Goal: Task Accomplishment & Management: Manage account settings

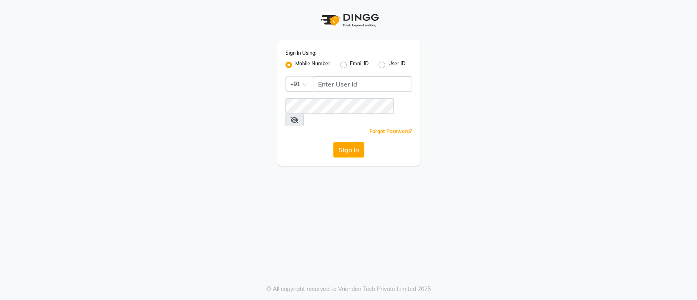
click at [367, 76] on div "Sign In Using: Mobile Number Email ID User ID Country Code × +91 Remember me Fo…" at bounding box center [348, 102] width 143 height 125
click at [372, 84] on input "Username" at bounding box center [362, 84] width 99 height 16
type input "8917197100"
click at [333, 142] on button "Sign In" at bounding box center [348, 150] width 31 height 16
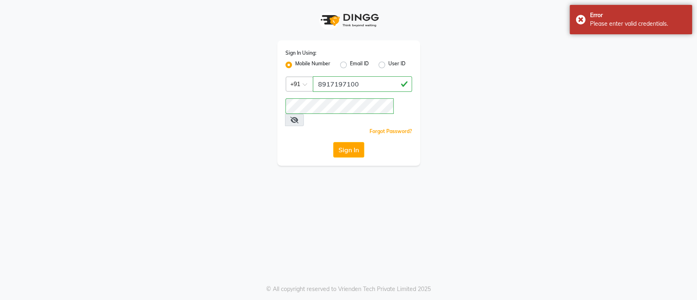
click at [298, 117] on icon at bounding box center [294, 120] width 8 height 7
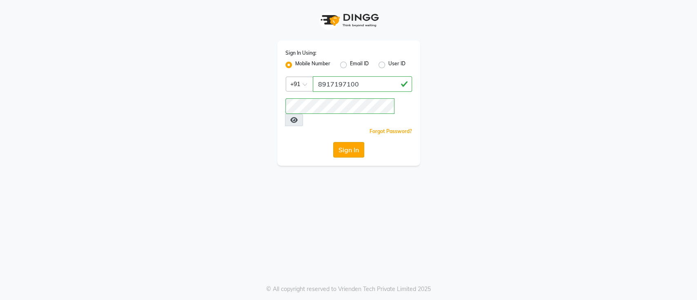
click at [346, 142] on button "Sign In" at bounding box center [348, 150] width 31 height 16
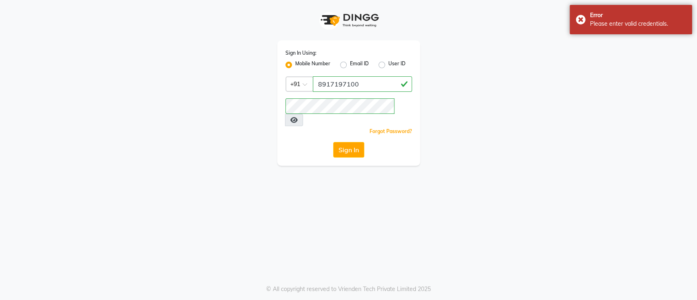
click at [297, 117] on icon at bounding box center [293, 120] width 7 height 7
click at [346, 142] on button "Sign In" at bounding box center [348, 150] width 31 height 16
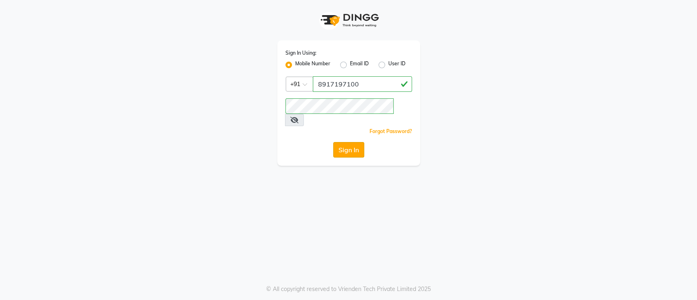
click at [346, 142] on button "Sign In" at bounding box center [348, 150] width 31 height 16
click at [335, 81] on input "Username" at bounding box center [362, 84] width 99 height 16
click at [338, 84] on input "Username" at bounding box center [362, 84] width 99 height 16
click at [350, 63] on label "Email ID" at bounding box center [359, 65] width 19 height 10
click at [350, 63] on input "Email ID" at bounding box center [352, 62] width 5 height 5
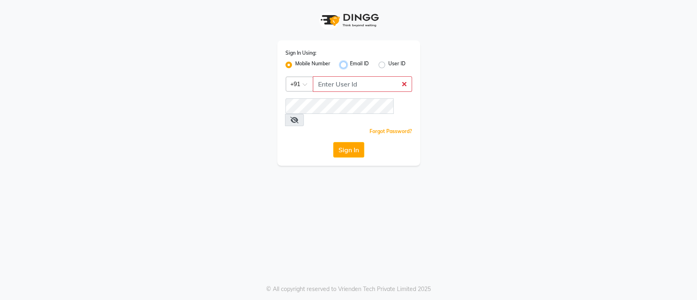
radio input "true"
click at [278, 61] on div "Sign In Using: Mobile Number Email ID User ID Remember me Forgot Password? Sign…" at bounding box center [348, 102] width 143 height 125
click at [284, 64] on div "Sign In Using: Mobile Number Email ID User ID Remember me Forgot Password? Sign…" at bounding box center [348, 102] width 143 height 125
click at [292, 67] on div "Mobile Number" at bounding box center [307, 65] width 45 height 10
click at [295, 66] on label "Mobile Number" at bounding box center [312, 65] width 35 height 10
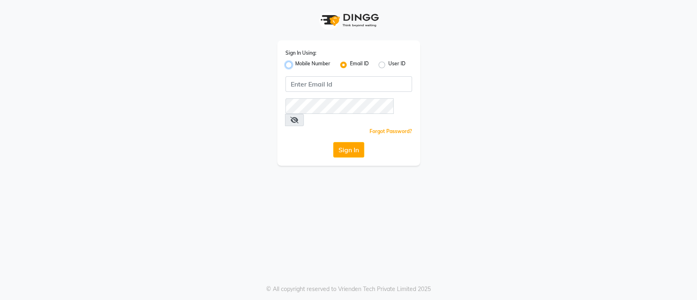
click at [295, 65] on input "Mobile Number" at bounding box center [297, 62] width 5 height 5
radio input "true"
radio input "false"
click at [336, 80] on input "Username" at bounding box center [362, 84] width 99 height 16
click at [339, 80] on input "Username" at bounding box center [362, 84] width 99 height 16
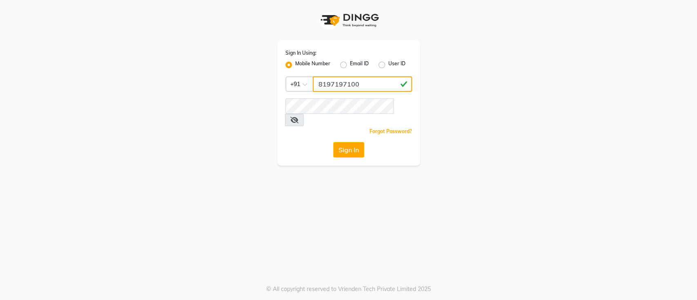
type input "8197197100"
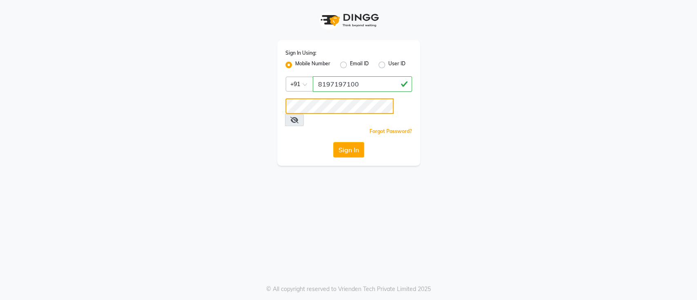
click at [333, 142] on button "Sign In" at bounding box center [348, 150] width 31 height 16
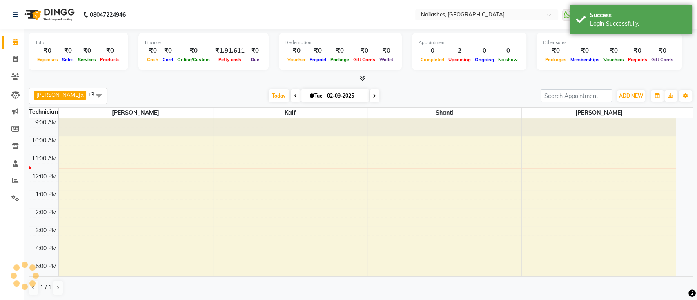
select select "en"
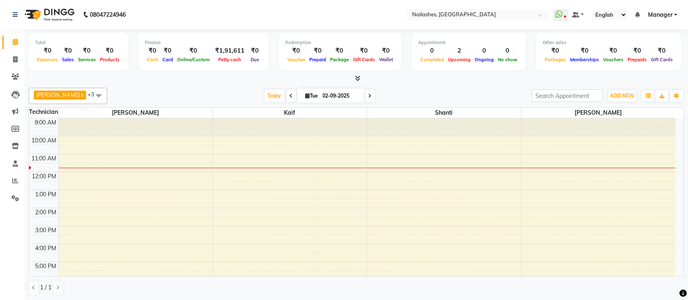
scroll to position [91, 0]
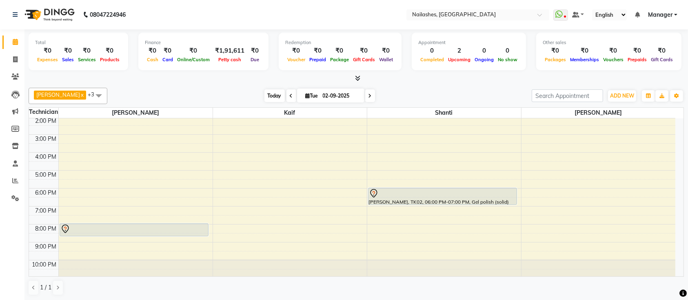
click at [266, 96] on span "Today" at bounding box center [274, 95] width 20 height 13
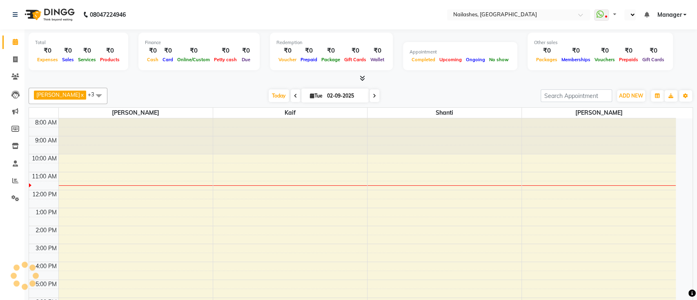
select select "en"
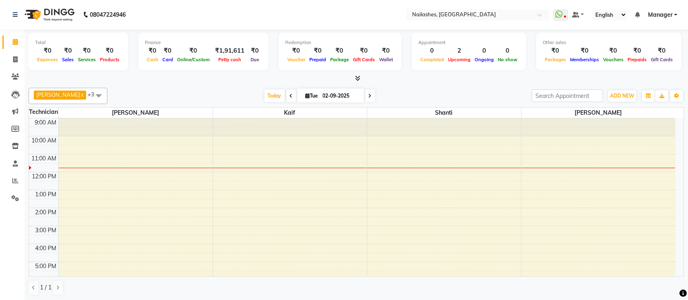
click at [286, 96] on span at bounding box center [291, 95] width 10 height 13
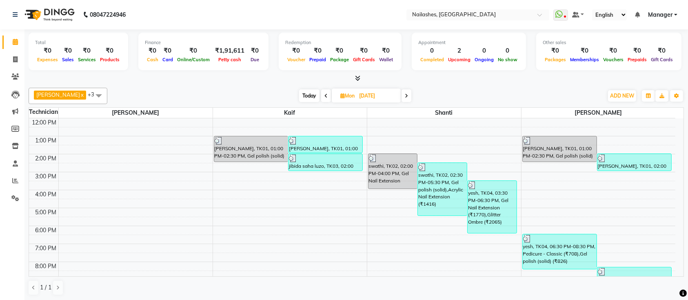
scroll to position [91, 0]
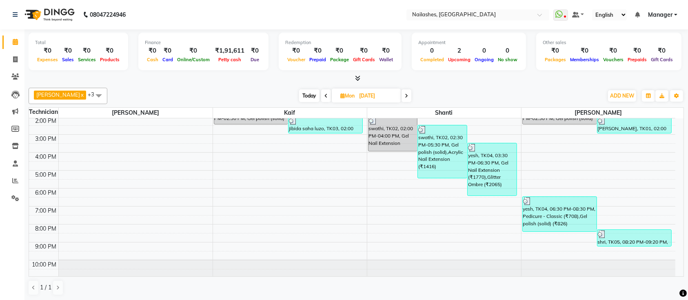
click at [299, 97] on span "Today" at bounding box center [309, 95] width 20 height 13
type input "02-09-2025"
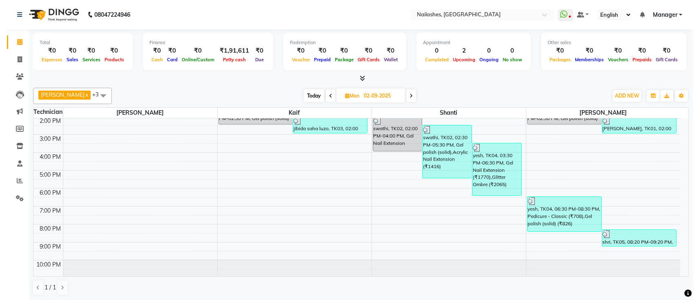
scroll to position [36, 0]
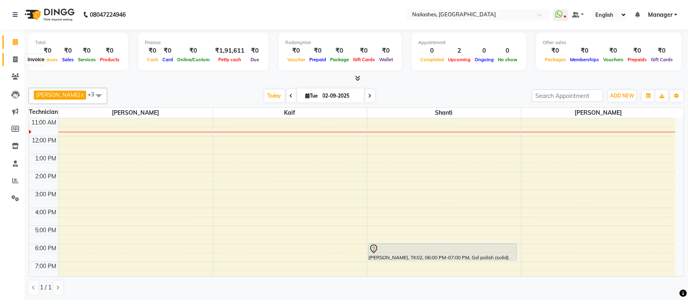
click at [11, 58] on span at bounding box center [15, 59] width 14 height 9
select select "service"
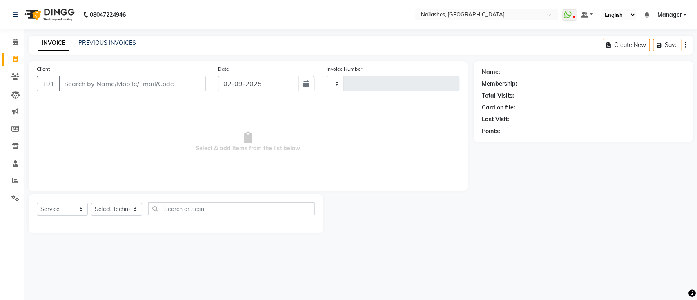
type input "0646"
select select "4407"
click at [118, 39] on link "PREVIOUS INVOICES" at bounding box center [107, 42] width 58 height 7
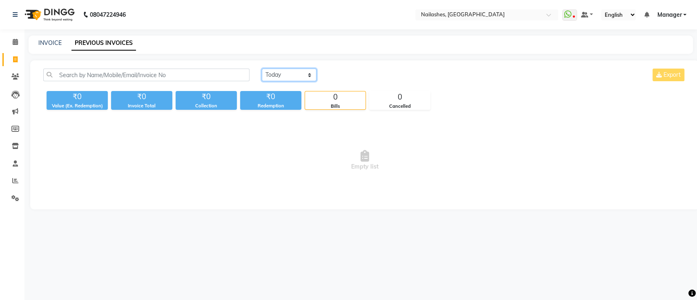
click at [271, 76] on select "Today Yesterday Custom Range" at bounding box center [289, 75] width 55 height 13
select select "yesterday"
click at [262, 69] on select "Today Yesterday Custom Range" at bounding box center [289, 75] width 55 height 13
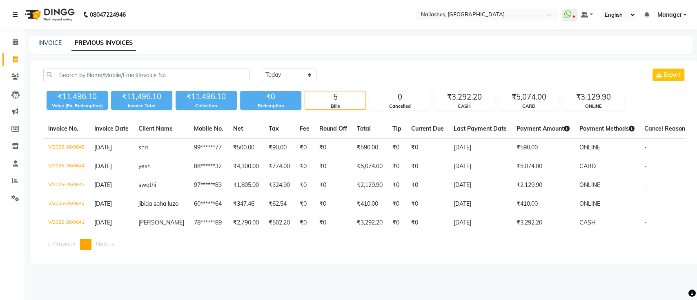
click at [541, 264] on div "Today Yesterday Custom Range Export ₹11,496.10 Value (Ex. Redemption) ₹11,496.1…" at bounding box center [364, 162] width 668 height 204
click at [548, 277] on main "INVOICE PREVIOUS INVOICES Today Yesterday Custom Range Export ₹11,496.10 Value …" at bounding box center [360, 156] width 672 height 241
drag, startPoint x: 18, startPoint y: 18, endPoint x: 398, endPoint y: 73, distance: 383.9
click at [398, 73] on div "Today Yesterday Custom Range Export" at bounding box center [474, 75] width 424 height 13
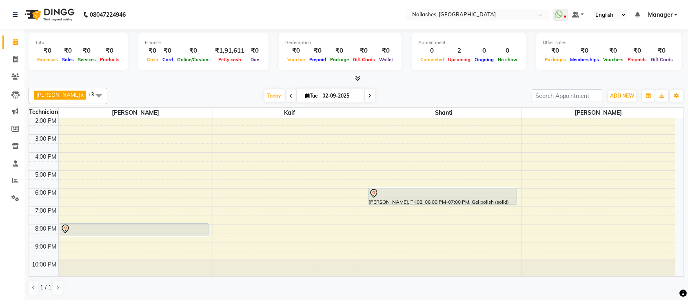
scroll to position [37, 0]
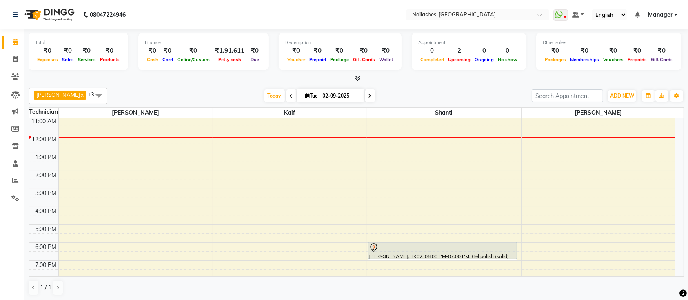
click at [82, 208] on div "9:00 AM 10:00 AM 11:00 AM 12:00 PM 1:00 PM 2:00 PM 3:00 PM 4:00 PM 5:00 PM 6:00…" at bounding box center [352, 206] width 646 height 251
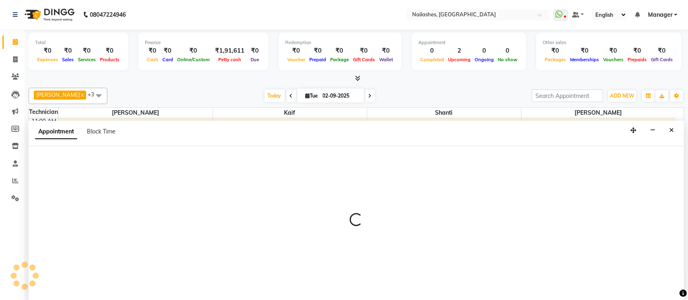
scroll to position [0, 0]
select select "24569"
select select "tentative"
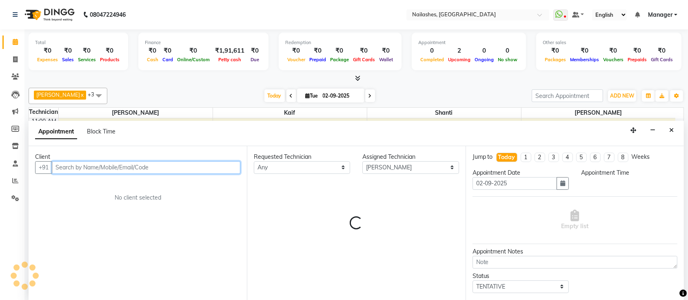
select select "960"
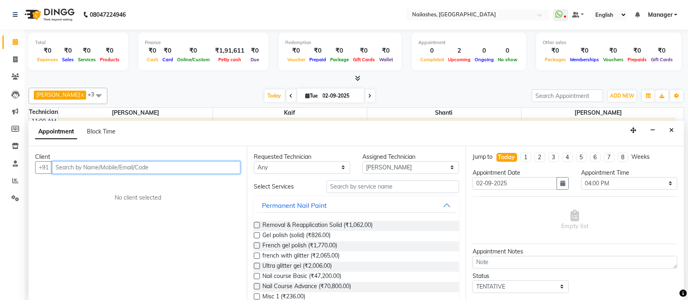
click at [147, 168] on input "text" at bounding box center [146, 167] width 189 height 13
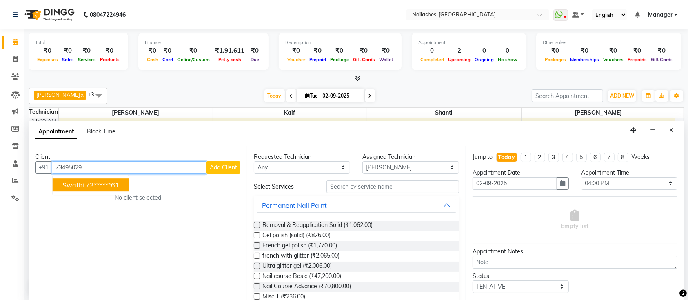
click at [111, 182] on ngb-highlight "73******61" at bounding box center [102, 185] width 33 height 8
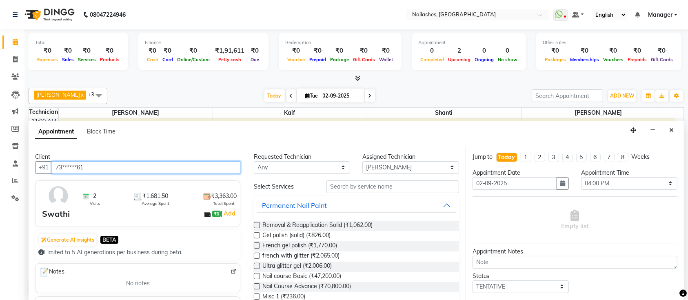
type input "73******61"
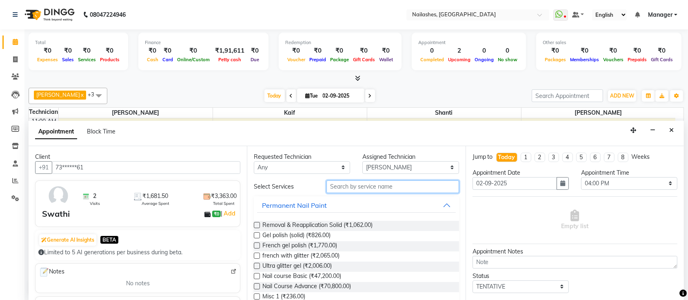
click at [368, 186] on input "text" at bounding box center [392, 186] width 133 height 13
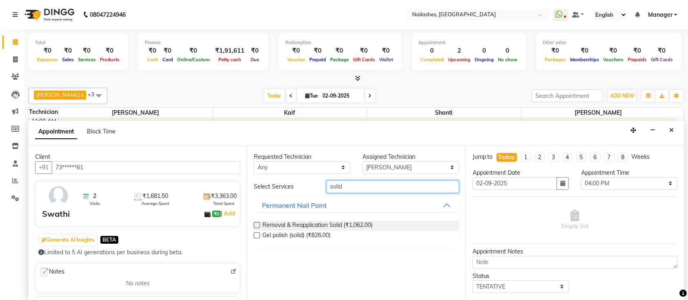
type input "solid"
click at [255, 235] on label at bounding box center [257, 235] width 6 height 6
click at [255, 235] on input "checkbox" at bounding box center [256, 235] width 5 height 5
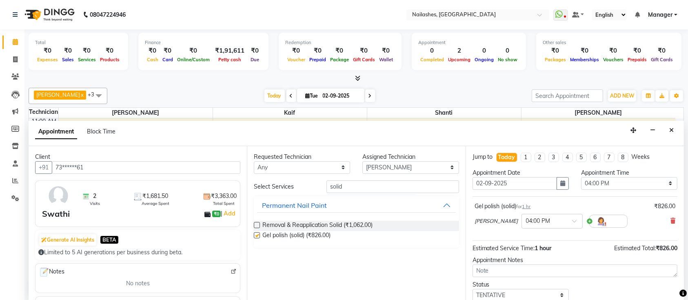
checkbox input "false"
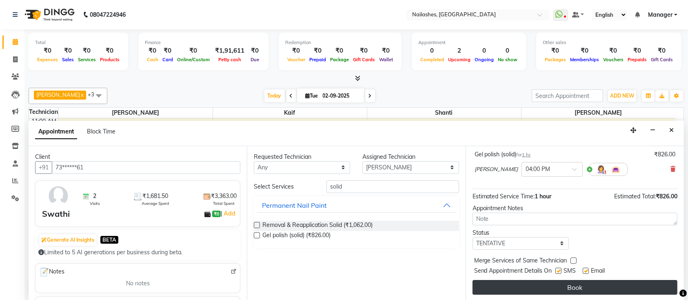
click at [541, 288] on button "Book" at bounding box center [575, 287] width 205 height 15
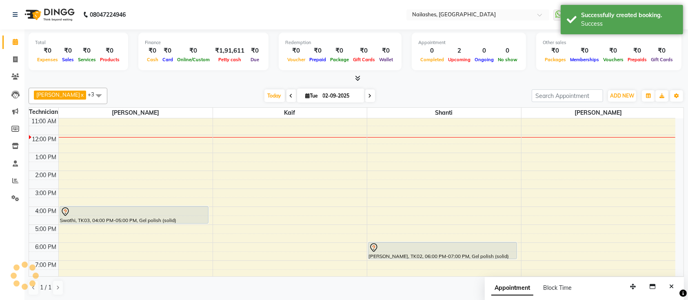
scroll to position [0, 0]
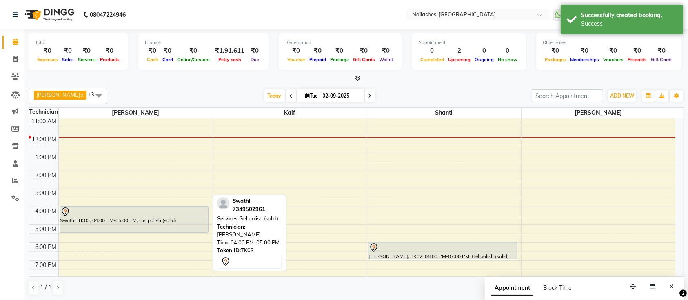
drag, startPoint x: 178, startPoint y: 221, endPoint x: 179, endPoint y: 230, distance: 9.4
click at [179, 230] on div "Swathi, TK03, 04:00 PM-05:00 PM, Gel polish (solid) Sandhya Kathmandu, TK01, 08…" at bounding box center [136, 206] width 154 height 251
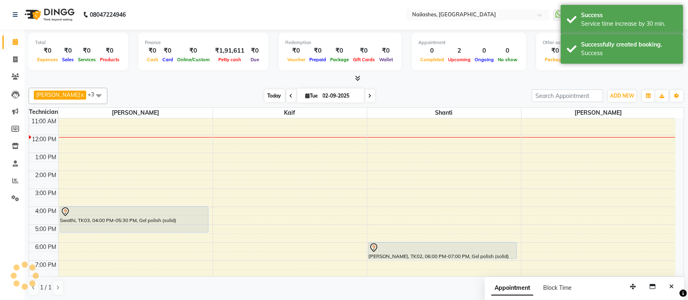
click at [264, 94] on span "Today" at bounding box center [274, 95] width 20 height 13
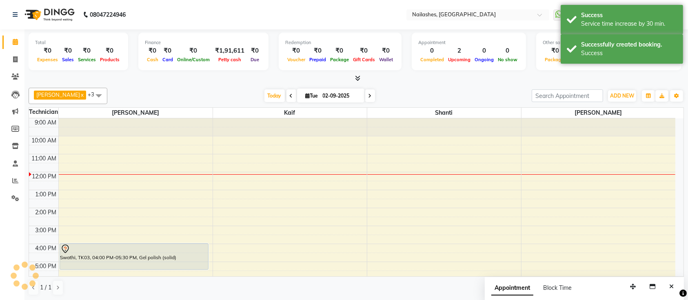
scroll to position [54, 0]
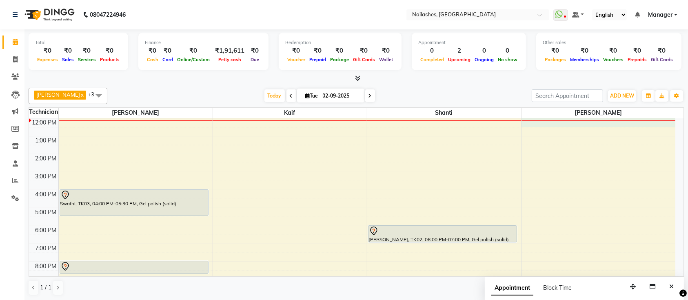
click at [542, 120] on div at bounding box center [598, 120] width 154 height 0
select select "33291"
select select "720"
select select "tentative"
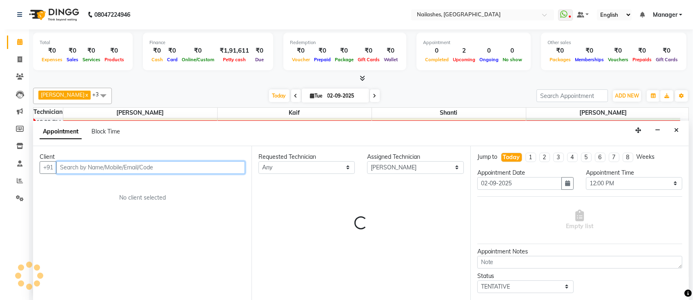
scroll to position [0, 0]
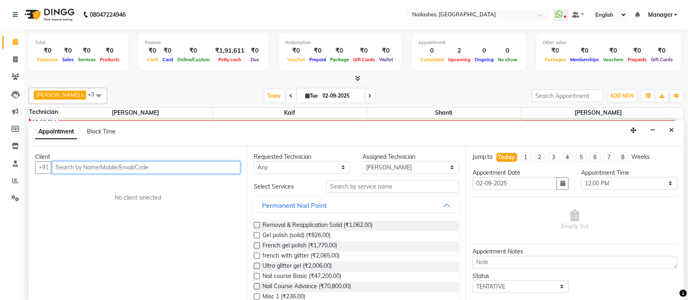
drag, startPoint x: 202, startPoint y: 170, endPoint x: 215, endPoint y: 170, distance: 13.1
click at [207, 170] on input "text" at bounding box center [146, 167] width 189 height 13
click at [220, 169] on input "text" at bounding box center [146, 167] width 189 height 13
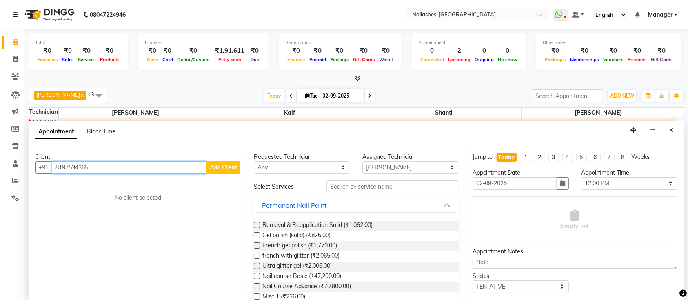
type input "8197534365"
click at [228, 166] on span "Add Client" at bounding box center [223, 167] width 27 height 7
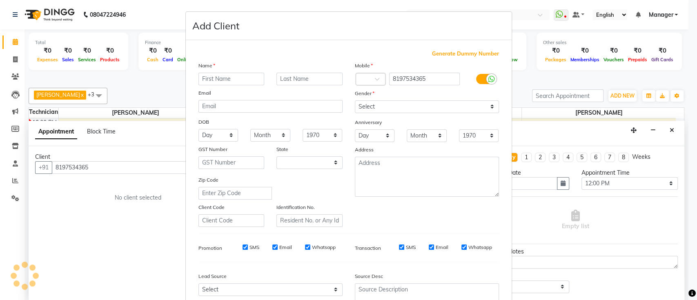
select select "21"
click at [232, 75] on input "text" at bounding box center [231, 79] width 66 height 13
type input "[PERSON_NAME]"
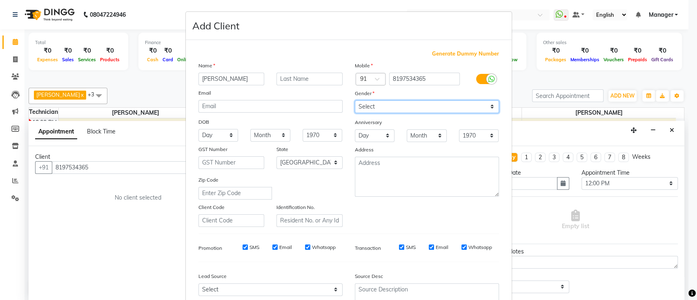
click at [406, 102] on select "Select Male Female Other Prefer Not To Say" at bounding box center [427, 106] width 144 height 13
select select "female"
click at [355, 100] on select "Select Male Female Other Prefer Not To Say" at bounding box center [427, 106] width 144 height 13
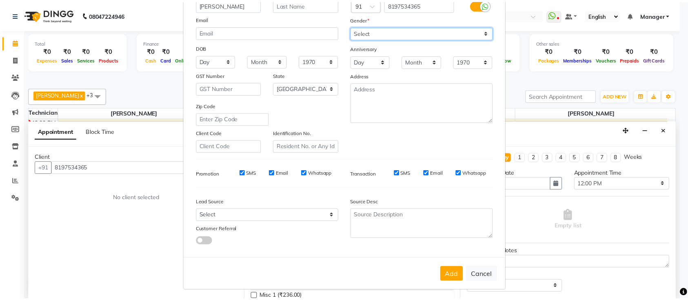
scroll to position [75, 0]
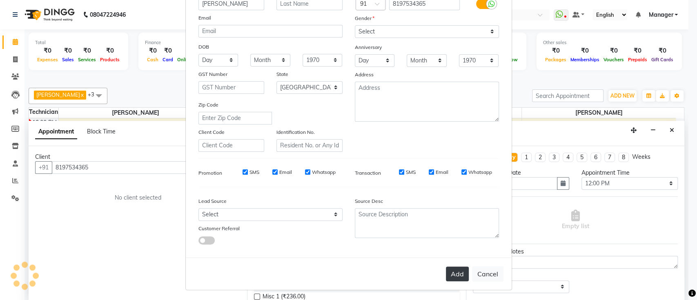
click at [451, 267] on button "Add" at bounding box center [457, 273] width 23 height 15
type input "81******65"
select select
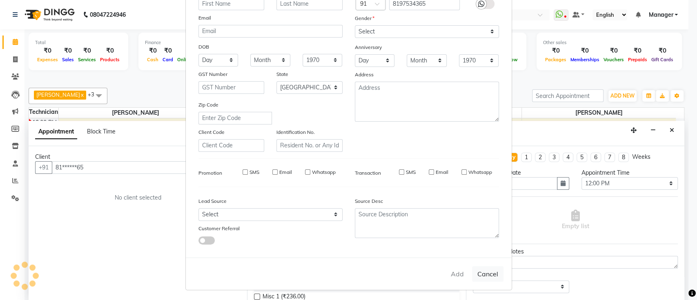
select select "null"
select select
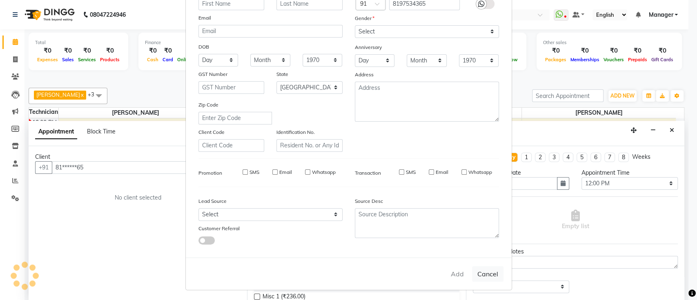
checkbox input "false"
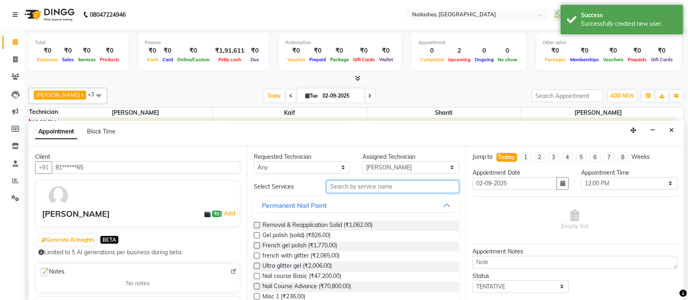
click at [396, 185] on input "text" at bounding box center [392, 186] width 133 height 13
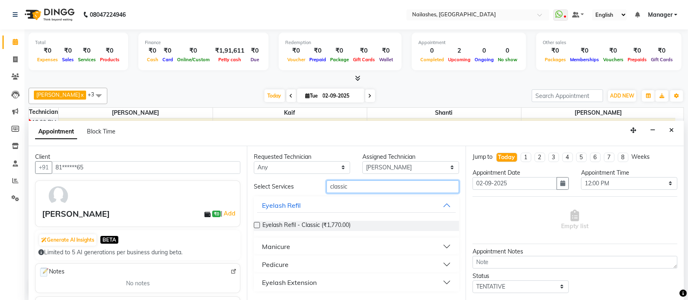
type input "classic"
click at [303, 248] on button "Manicure" at bounding box center [356, 246] width 198 height 15
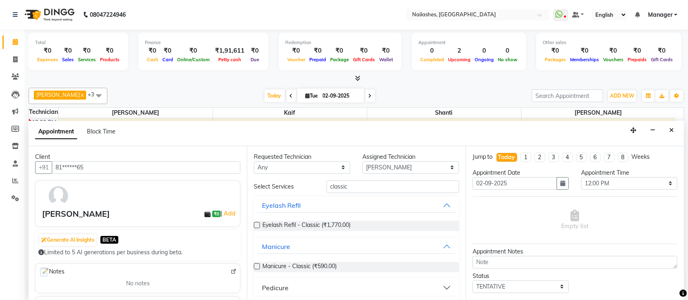
click at [256, 264] on label at bounding box center [257, 266] width 6 height 6
click at [256, 264] on input "checkbox" at bounding box center [256, 266] width 5 height 5
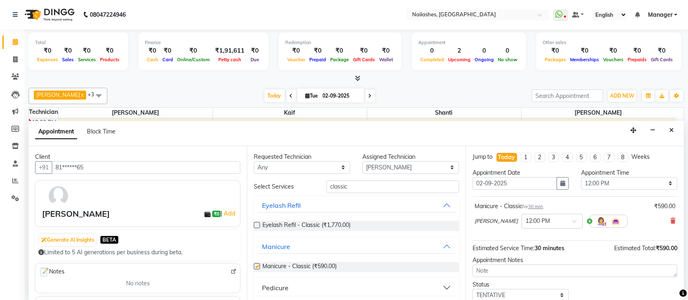
checkbox input "false"
click at [357, 186] on input "classic" at bounding box center [392, 186] width 133 height 13
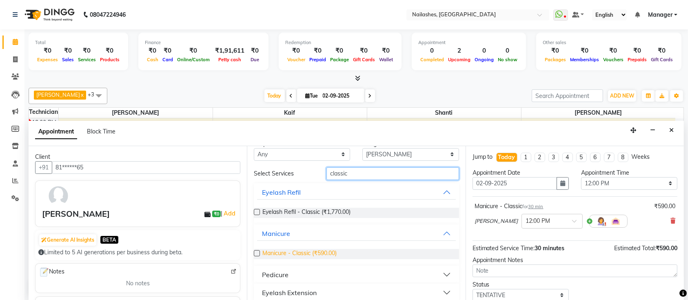
scroll to position [20, 0]
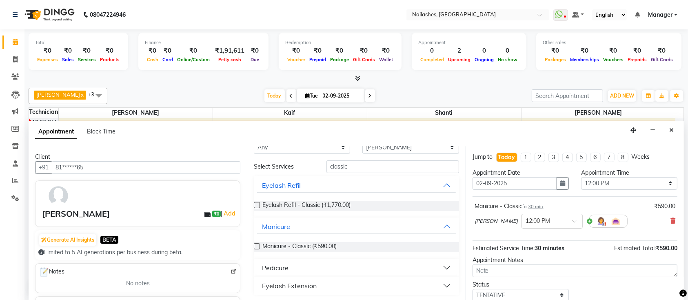
click at [306, 263] on button "Pedicure" at bounding box center [356, 267] width 198 height 15
click at [257, 286] on label at bounding box center [257, 287] width 6 height 6
click at [257, 286] on input "checkbox" at bounding box center [256, 288] width 5 height 5
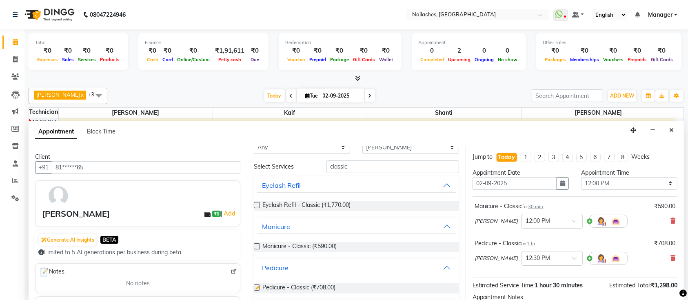
checkbox input "false"
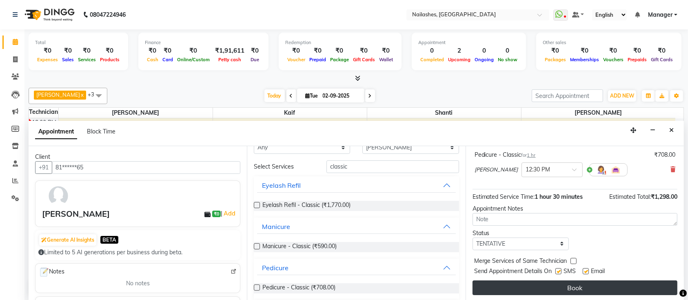
click at [556, 283] on button "Book" at bounding box center [575, 287] width 205 height 15
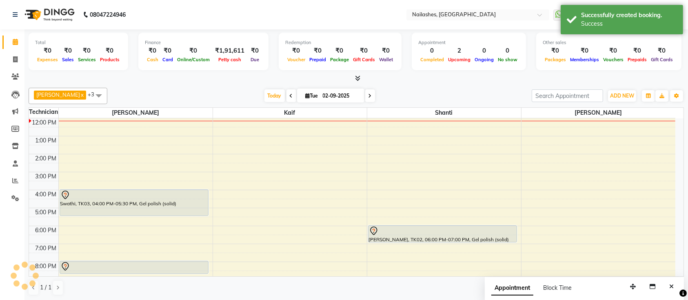
scroll to position [0, 0]
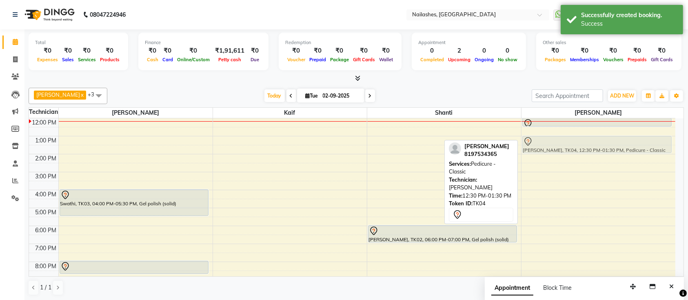
click at [604, 144] on div "shwetha, TK04, 12:00 PM-12:30 PM, Manicure - Classic shwetha, TK04, 12:30 PM-01…" at bounding box center [598, 189] width 154 height 251
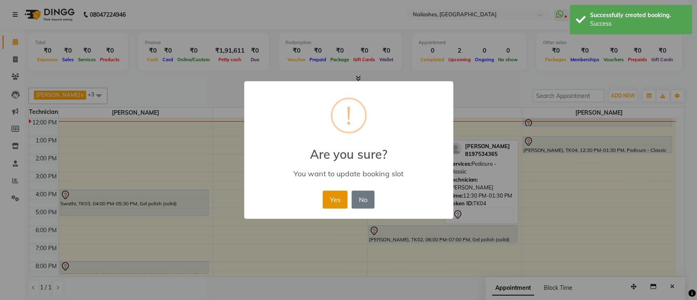
click at [341, 195] on button "Yes" at bounding box center [334, 200] width 25 height 18
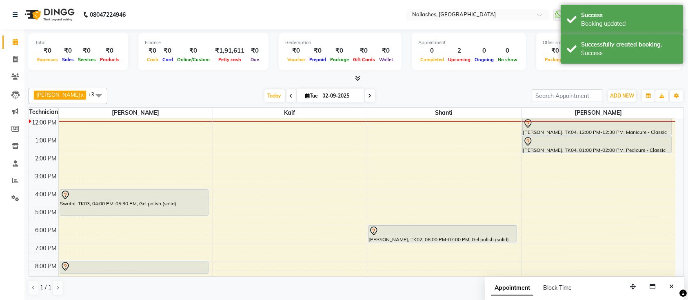
drag, startPoint x: 572, startPoint y: 126, endPoint x: 573, endPoint y: 139, distance: 12.7
click at [573, 64] on div "shwetha, TK04, 12:00 PM-12:30 PM, Manicure - Classic shwetha, TK04, 01:00 PM-02…" at bounding box center [596, 64] width 149 height 0
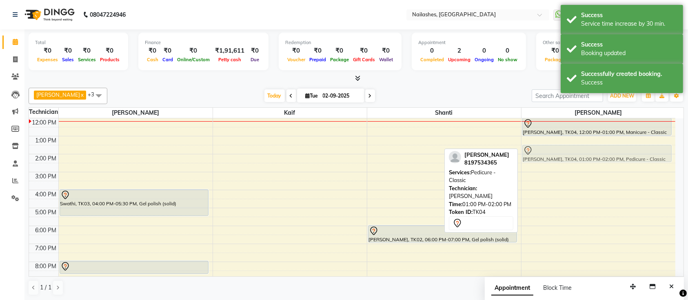
click at [593, 146] on div "shwetha, TK04, 12:00 PM-01:00 PM, Manicure - Classic shwetha, TK04, 01:00 PM-02…" at bounding box center [598, 189] width 154 height 251
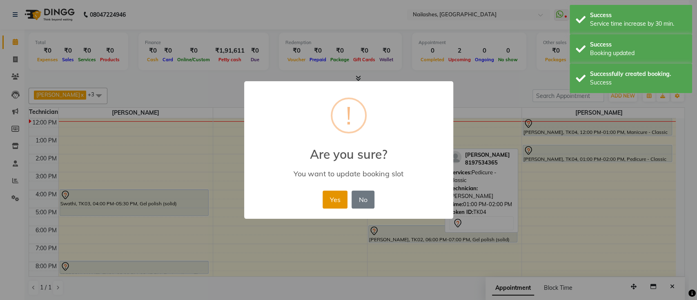
click at [331, 194] on button "Yes" at bounding box center [334, 200] width 25 height 18
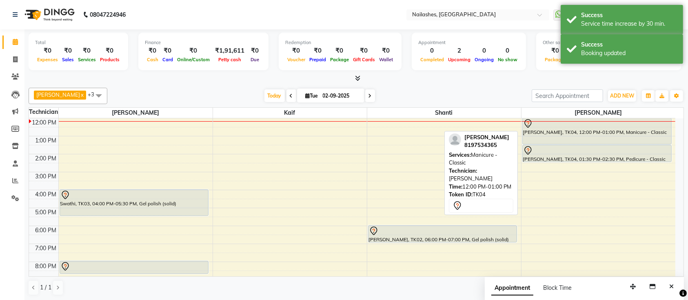
drag, startPoint x: 612, startPoint y: 133, endPoint x: 612, endPoint y: 142, distance: 8.6
click at [612, 142] on div "shwetha, TK04, 12:00 PM-01:00 PM, Manicure - Classic shwetha, TK04, 01:30 PM-02…" at bounding box center [598, 189] width 154 height 251
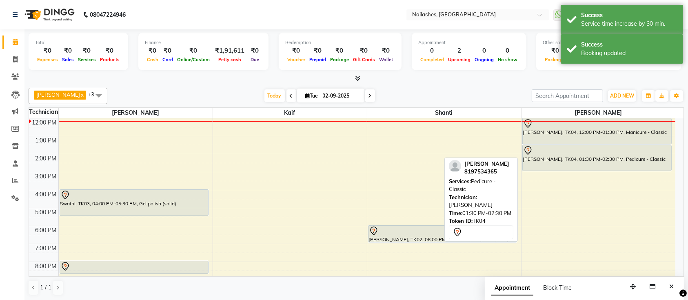
drag, startPoint x: 584, startPoint y: 161, endPoint x: 584, endPoint y: 169, distance: 8.2
click at [584, 169] on div "shwetha, TK04, 12:00 PM-01:30 PM, Manicure - Classic shwetha, TK04, 01:30 PM-02…" at bounding box center [598, 189] width 154 height 251
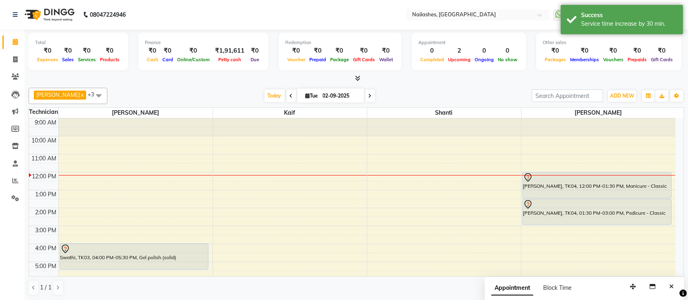
drag, startPoint x: 405, startPoint y: 83, endPoint x: 413, endPoint y: 84, distance: 7.8
click at [407, 83] on div "Total ₹0 Expenses ₹0 Sales ₹0 Services ₹0 Products Finance ₹0 Cash ₹0 Card ₹0 O…" at bounding box center [356, 164] width 664 height 271
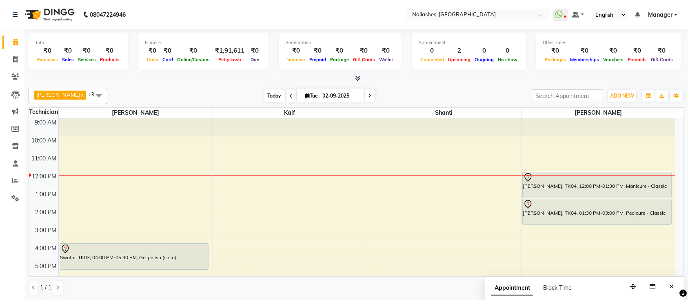
click at [264, 93] on span "Today" at bounding box center [274, 95] width 20 height 13
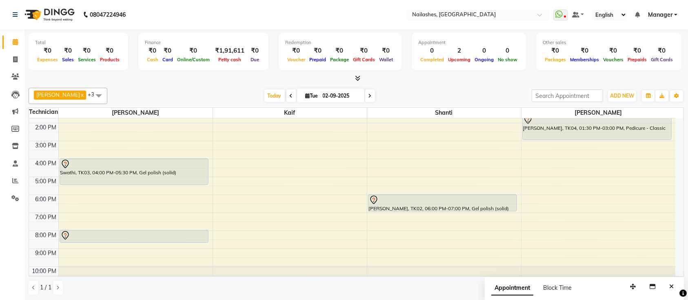
scroll to position [91, 0]
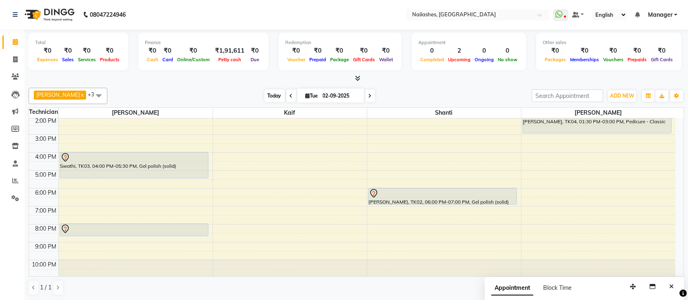
click at [264, 95] on span "Today" at bounding box center [274, 95] width 20 height 13
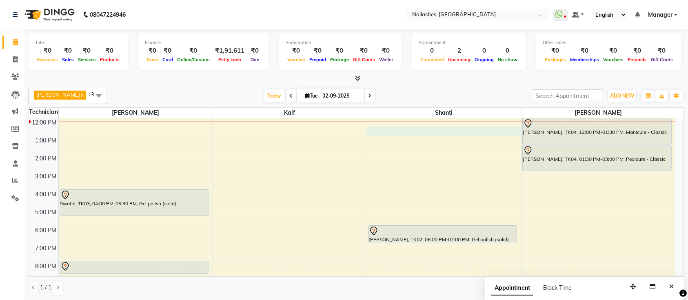
click at [373, 134] on div "9:00 AM 10:00 AM 11:00 AM 12:00 PM 1:00 PM 2:00 PM 3:00 PM 4:00 PM 5:00 PM 6:00…" at bounding box center [352, 189] width 646 height 251
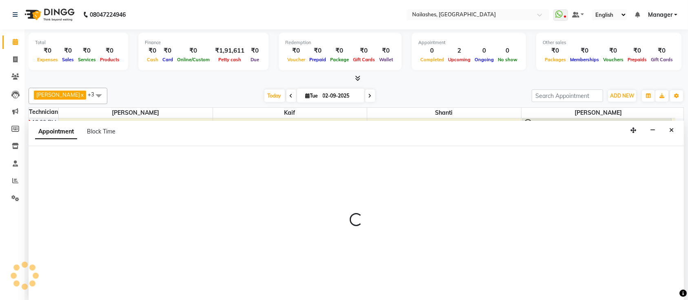
scroll to position [0, 0]
select select "82822"
select select "750"
select select "tentative"
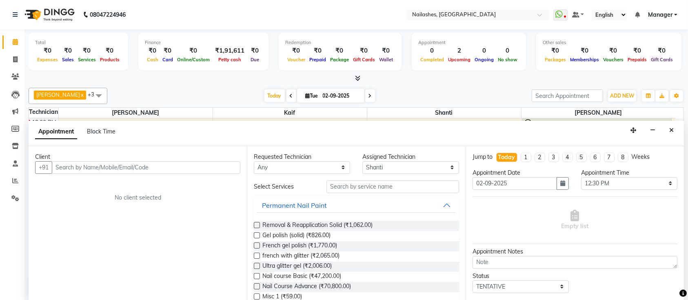
click at [211, 166] on input "text" at bounding box center [146, 167] width 189 height 13
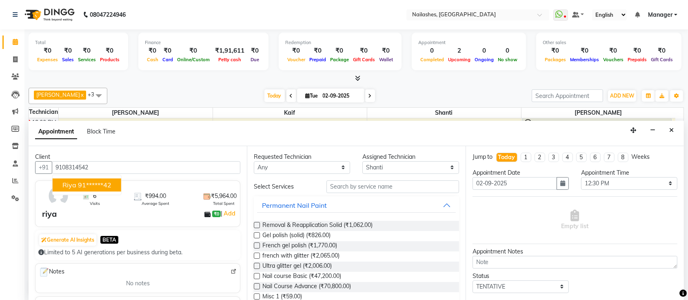
click at [93, 183] on ngb-highlight "91******42" at bounding box center [94, 185] width 33 height 8
type input "91******42"
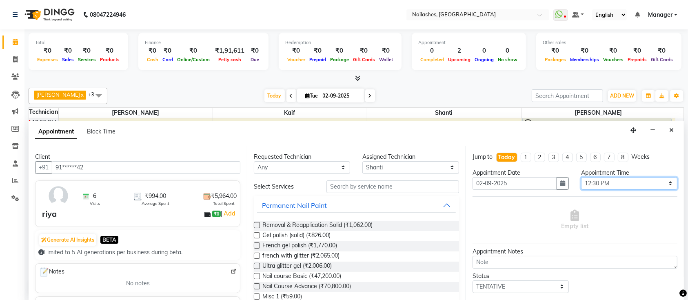
click at [617, 179] on select "Select 10:00 AM 10:15 AM 10:30 AM 10:45 AM 11:00 AM 11:15 AM 11:30 AM 11:45 AM …" at bounding box center [629, 183] width 96 height 13
select select "780"
click at [581, 177] on select "Select 10:00 AM 10:15 AM 10:30 AM 10:45 AM 11:00 AM 11:15 AM 11:30 AM 11:45 AM …" at bounding box center [629, 183] width 96 height 13
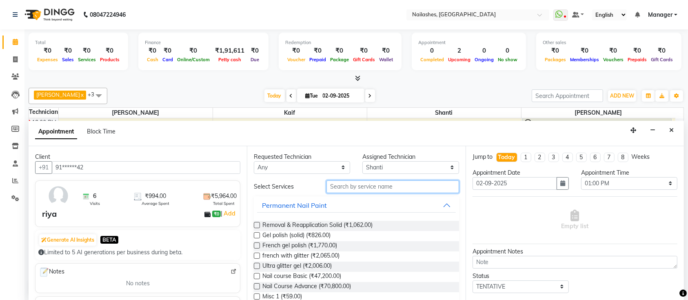
click at [366, 188] on input "text" at bounding box center [392, 186] width 133 height 13
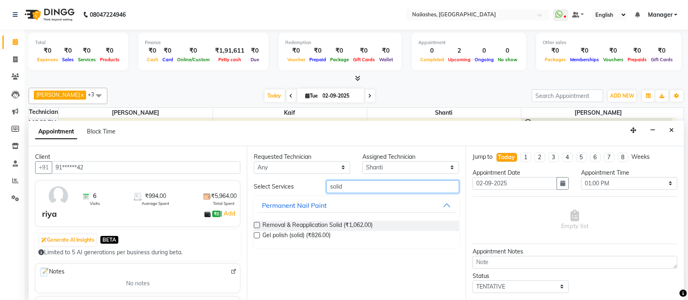
type input "solid"
click at [255, 232] on label at bounding box center [257, 235] width 6 height 6
click at [255, 233] on input "checkbox" at bounding box center [256, 235] width 5 height 5
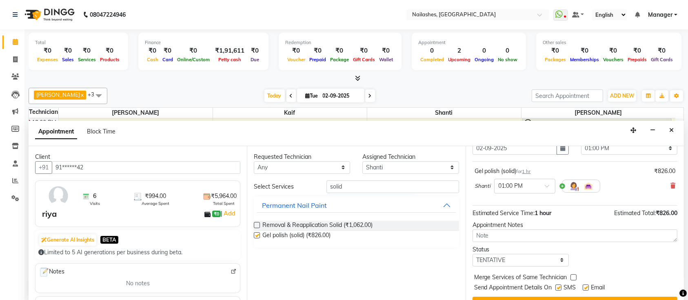
checkbox input "false"
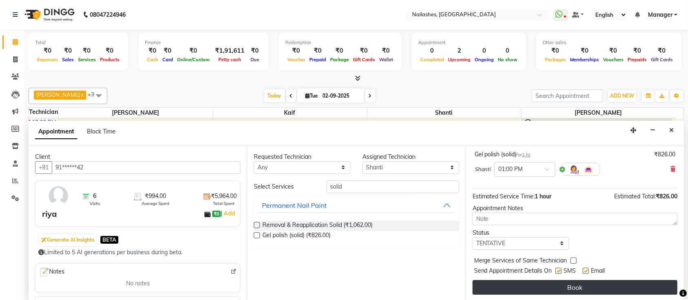
click at [524, 288] on button "Book" at bounding box center [575, 287] width 205 height 15
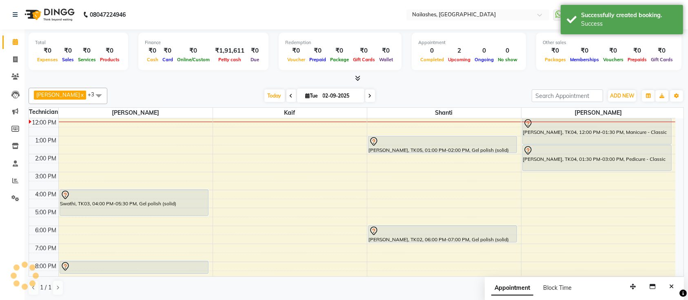
scroll to position [0, 0]
click at [484, 155] on div "riya, TK05, 01:00 PM-02:00 PM, Gel polish (solid) Nandini, TK02, 06:00 PM-07:00…" at bounding box center [444, 189] width 154 height 251
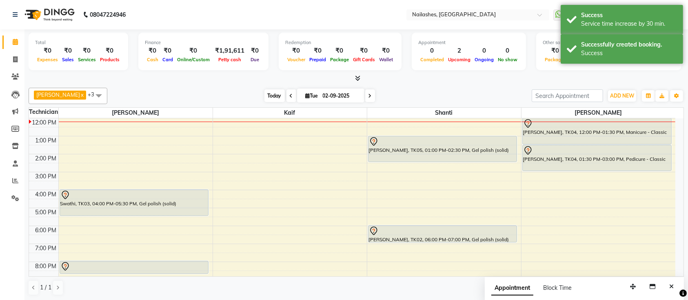
click at [268, 95] on span "Today" at bounding box center [274, 95] width 20 height 13
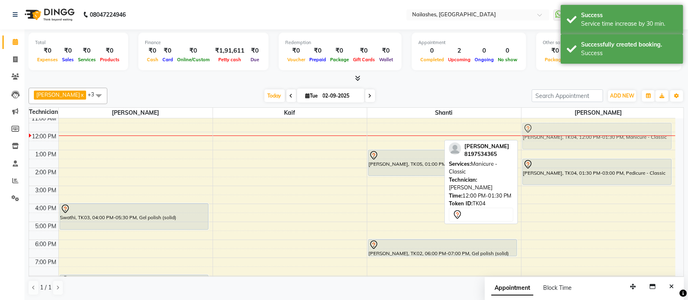
scroll to position [40, 0]
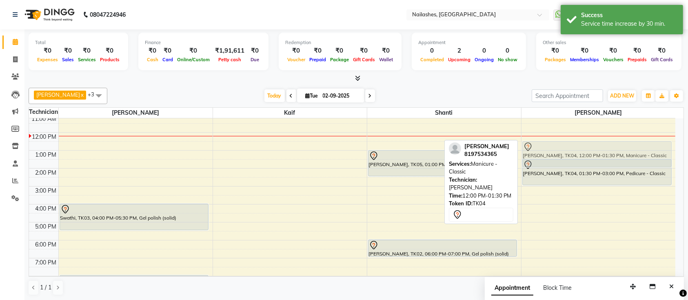
drag, startPoint x: 556, startPoint y: 129, endPoint x: 558, endPoint y: 148, distance: 19.7
click at [558, 148] on div "shwetha, TK04, 12:00 PM-01:30 PM, Manicure - Classic shwetha, TK04, 01:30 PM-03…" at bounding box center [598, 204] width 154 height 251
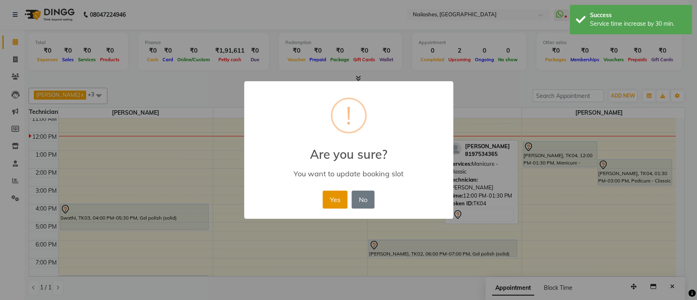
click at [338, 191] on button "Yes" at bounding box center [334, 200] width 25 height 18
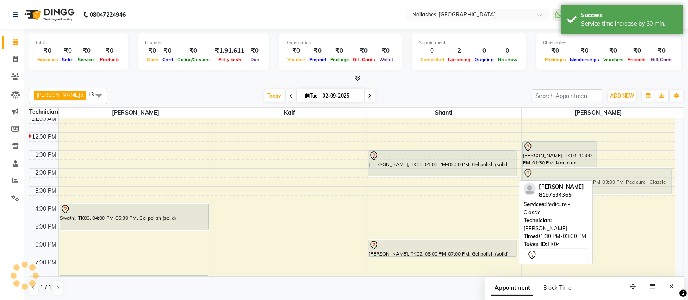
drag, startPoint x: 606, startPoint y: 165, endPoint x: 606, endPoint y: 173, distance: 8.2
click at [606, 173] on div "shwetha, TK04, 12:00 PM-01:30 PM, Manicure - Classic shwetha, TK04, 01:30 PM-03…" at bounding box center [598, 204] width 154 height 251
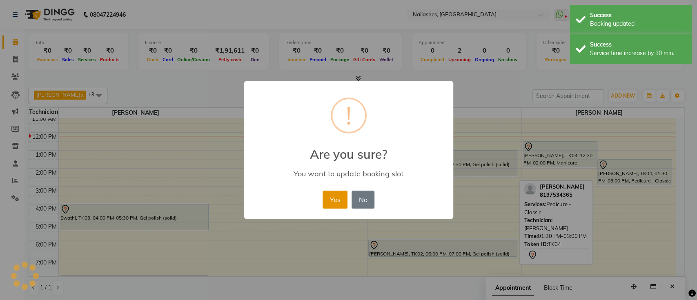
click at [332, 197] on button "Yes" at bounding box center [334, 200] width 25 height 18
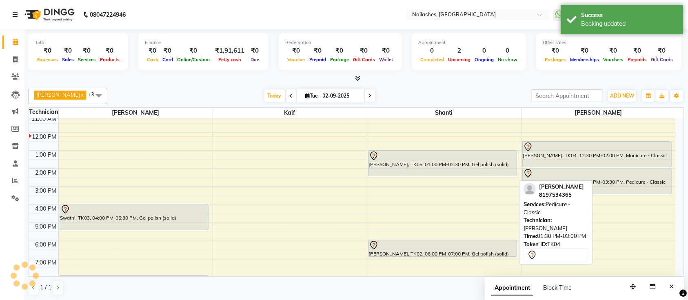
click at [408, 100] on div "[DATE] [DATE]" at bounding box center [319, 96] width 416 height 12
click at [264, 96] on span "Today" at bounding box center [274, 95] width 20 height 13
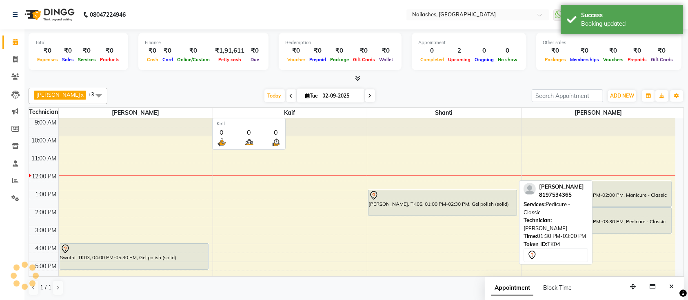
scroll to position [54, 0]
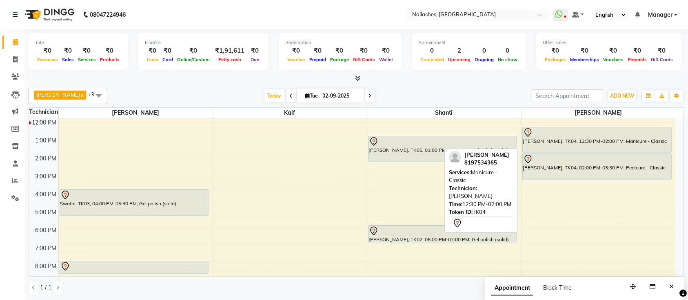
click at [656, 130] on div at bounding box center [597, 133] width 148 height 10
click at [654, 136] on div at bounding box center [597, 133] width 148 height 10
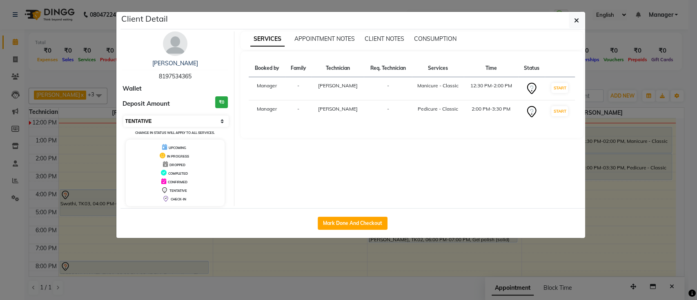
click at [193, 117] on select "Select IN SERVICE CONFIRMED TENTATIVE CHECK IN MARK DONE DROPPED UPCOMING" at bounding box center [176, 120] width 106 height 11
click at [554, 87] on button "START" at bounding box center [559, 88] width 17 height 10
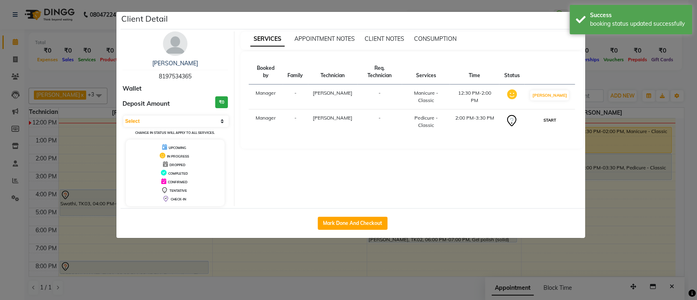
click at [554, 115] on button "START" at bounding box center [549, 120] width 17 height 10
select select "1"
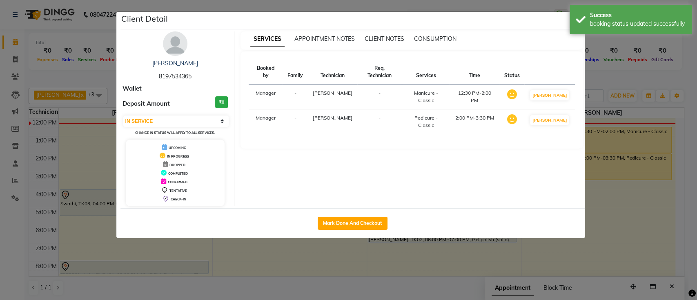
click at [630, 76] on ngb-modal-window "Client Detail shwetha 8197534365 Wallet Deposit Amount ₹0 Select IN SERVICE CON…" at bounding box center [348, 150] width 697 height 300
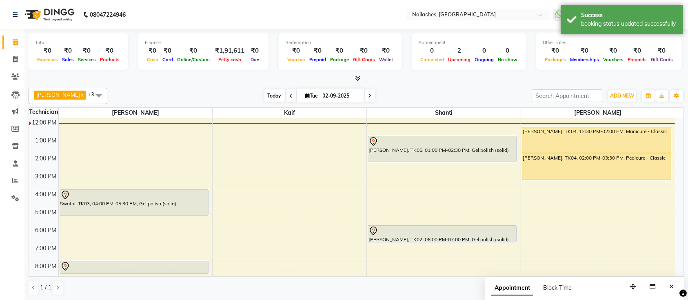
click at [264, 94] on span "Today" at bounding box center [274, 95] width 20 height 13
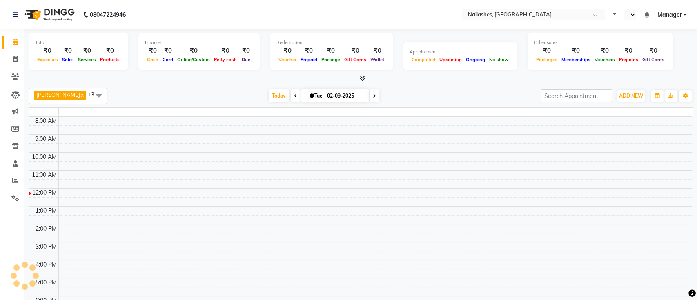
select select "en"
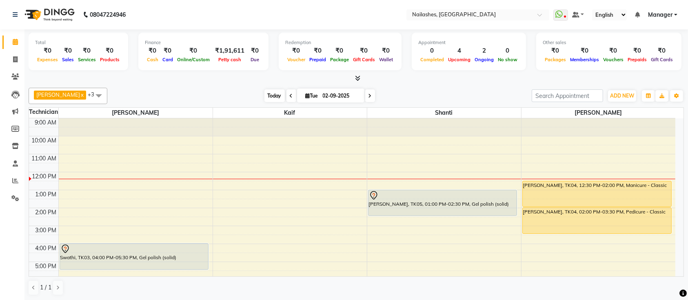
click at [264, 91] on span "Today" at bounding box center [274, 95] width 20 height 13
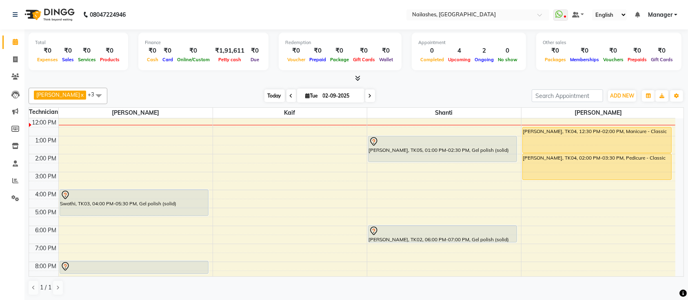
click at [268, 98] on span "Today" at bounding box center [274, 95] width 20 height 13
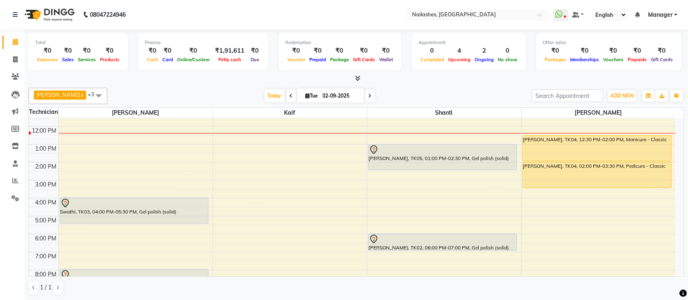
scroll to position [40, 0]
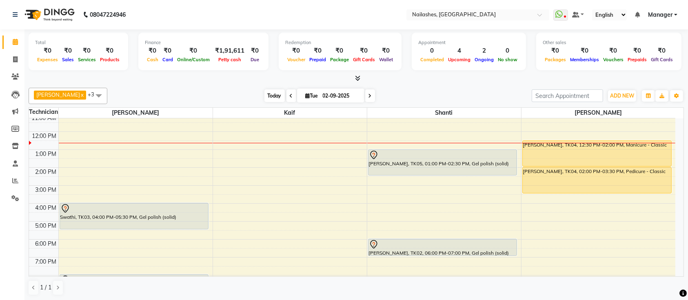
click at [265, 97] on span "Today" at bounding box center [274, 95] width 20 height 13
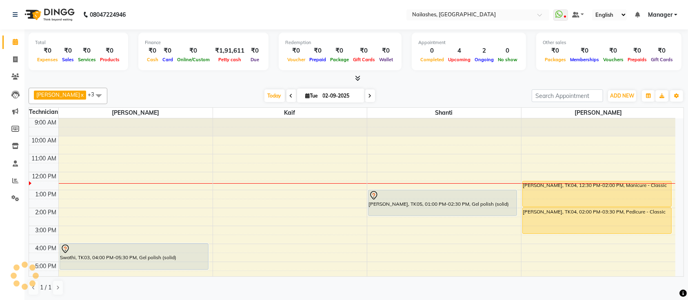
scroll to position [54, 0]
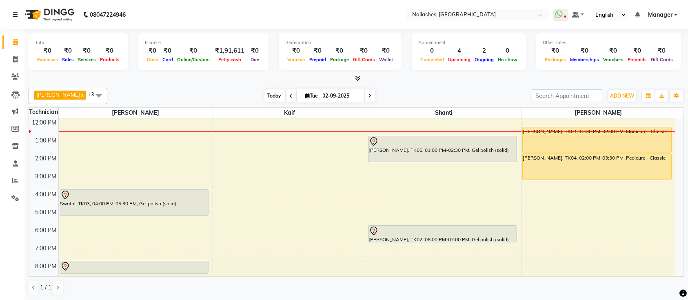
click at [268, 95] on span "Today" at bounding box center [274, 95] width 20 height 13
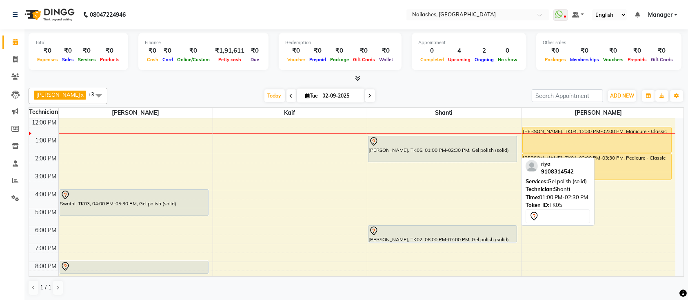
click at [487, 149] on div "riya, TK05, 01:00 PM-02:30 PM, Gel polish (solid)" at bounding box center [442, 148] width 149 height 25
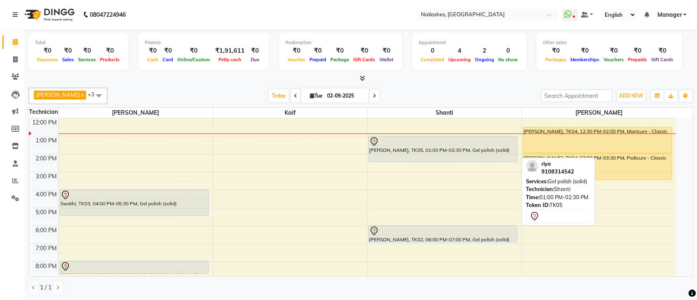
select select "7"
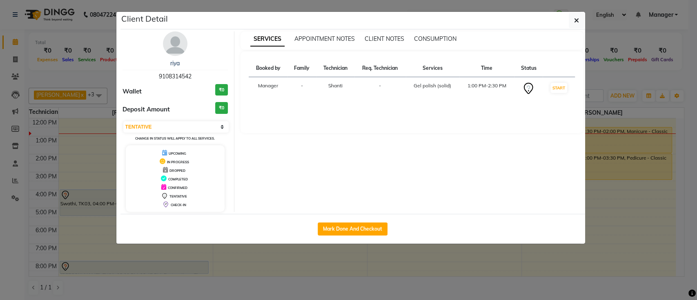
click at [592, 75] on ngb-modal-window "Client Detail riya 9108314542 Wallet ₹0 Deposit Amount ₹0 Select IN SERVICE CON…" at bounding box center [348, 150] width 697 height 300
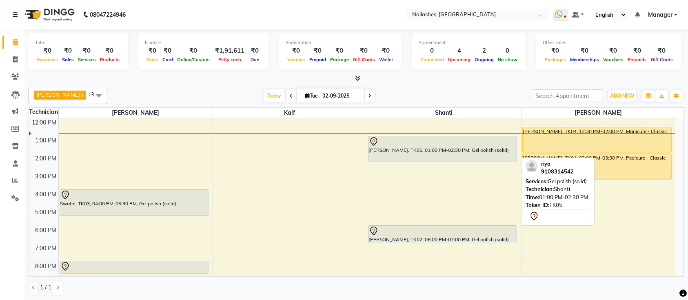
click at [502, 150] on div "riya, TK05, 01:00 PM-02:30 PM, Gel polish (solid)" at bounding box center [442, 148] width 149 height 25
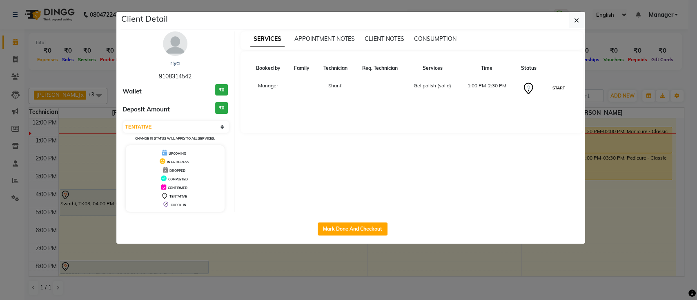
click at [557, 89] on button "START" at bounding box center [558, 88] width 17 height 10
select select "1"
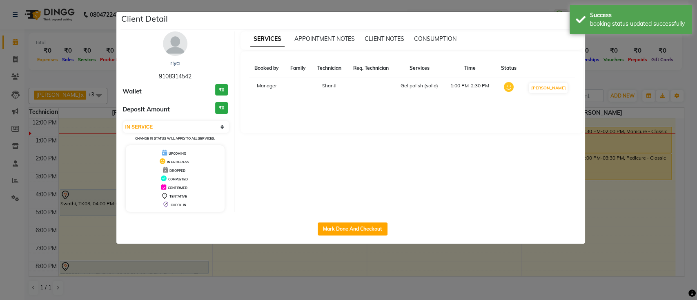
click at [603, 79] on ngb-modal-window "Client Detail riya 9108314542 Wallet ₹0 Deposit Amount ₹0 Select IN SERVICE CON…" at bounding box center [348, 150] width 697 height 300
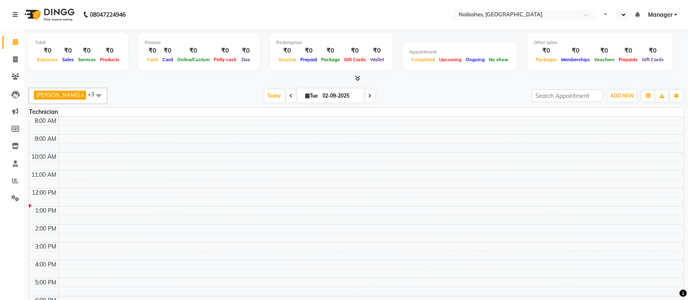
select select "en"
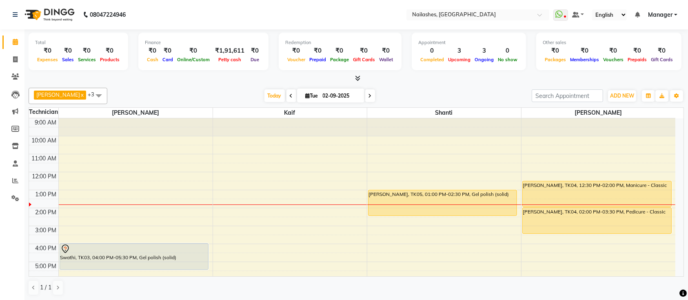
click at [470, 77] on div at bounding box center [356, 78] width 655 height 9
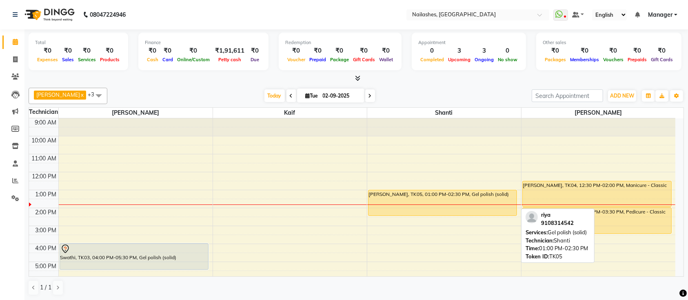
click at [464, 206] on div "riya, TK05, 01:00 PM-02:30 PM, Gel polish (solid)" at bounding box center [442, 202] width 149 height 25
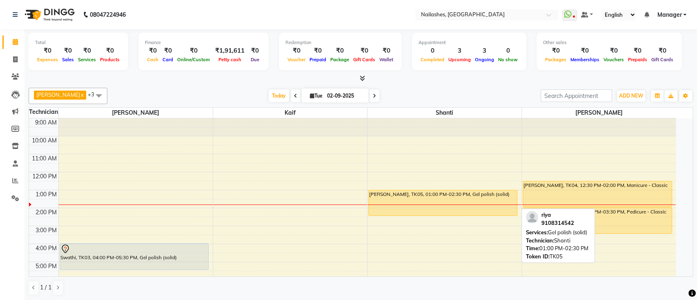
select select "1"
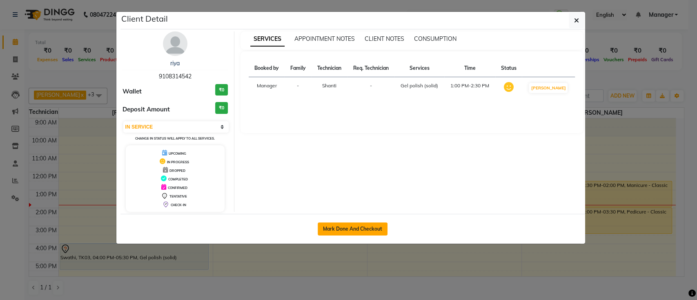
click at [368, 227] on button "Mark Done And Checkout" at bounding box center [352, 228] width 70 height 13
select select "service"
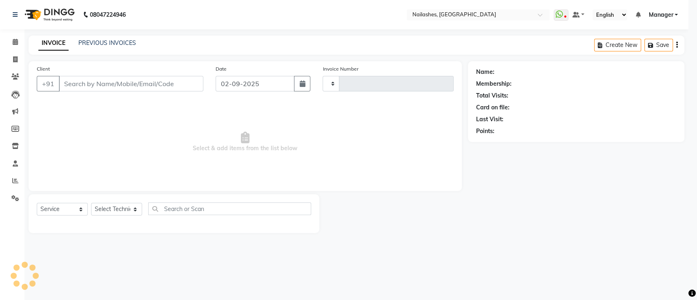
type input "0646"
select select "4407"
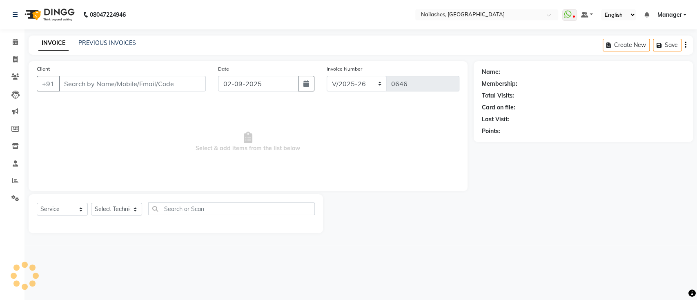
type input "91******42"
select select "82822"
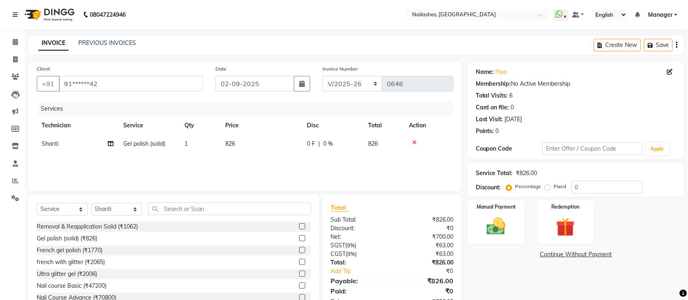
click at [153, 144] on span "Gel polish (solid)" at bounding box center [144, 143] width 42 height 7
select select "82822"
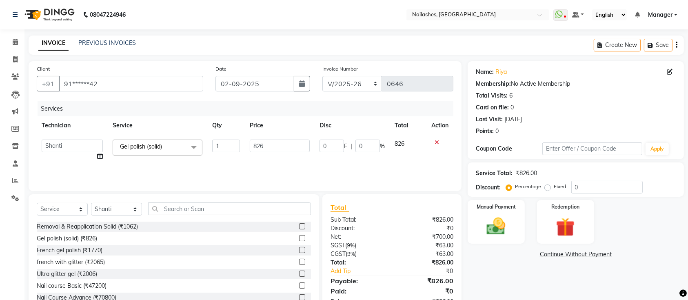
click at [162, 148] on span "Gel polish (solid)" at bounding box center [141, 146] width 42 height 7
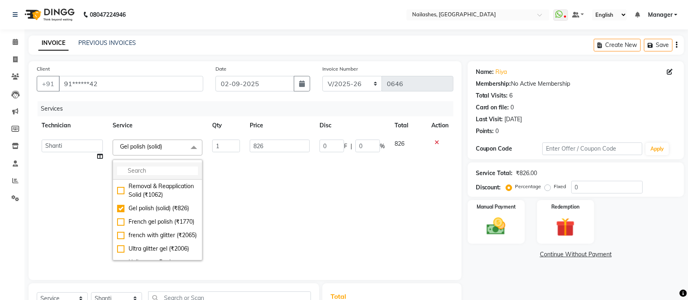
click at [168, 175] on li at bounding box center [157, 170] width 89 height 17
click at [172, 173] on input "multiselect-search" at bounding box center [157, 170] width 81 height 9
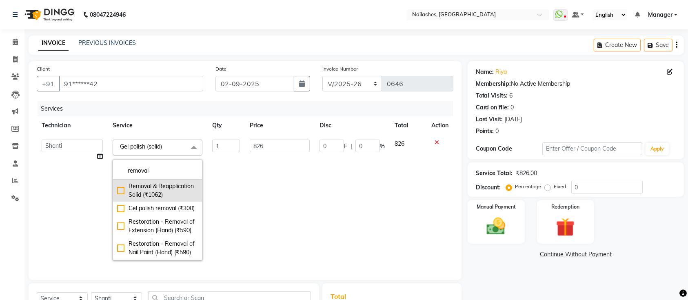
type input "removal"
click at [117, 190] on div "Removal & Reapplication Solid (₹1062)" at bounding box center [157, 190] width 81 height 17
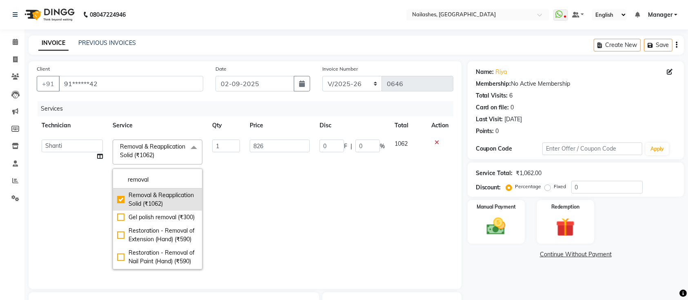
type input "1062"
checkbox input "true"
click at [260, 194] on td "1062" at bounding box center [280, 205] width 70 height 140
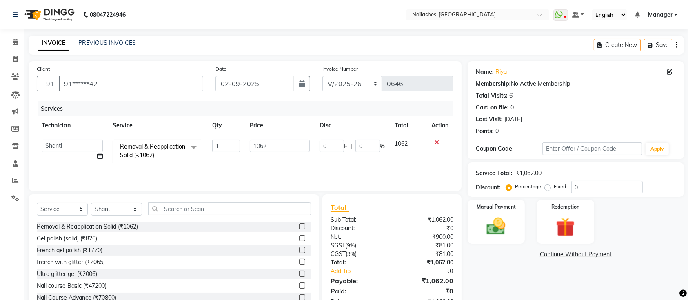
click at [197, 213] on div "Select Service Product Membership Package Voucher Prepaid Gift Card Select Tech…" at bounding box center [174, 211] width 274 height 19
click at [268, 202] on div "Select Service Product Membership Package Voucher Prepaid Gift Card Select Tech…" at bounding box center [174, 254] width 291 height 120
click at [271, 204] on input "text" at bounding box center [229, 208] width 163 height 13
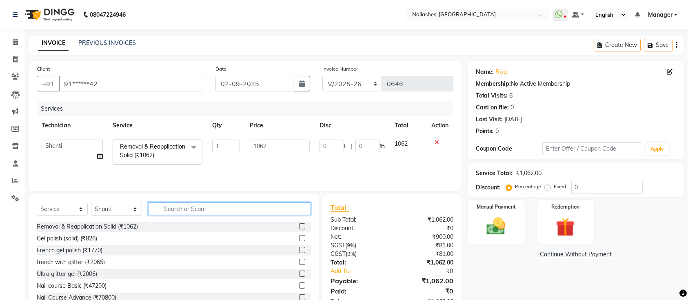
click at [307, 211] on input "text" at bounding box center [229, 208] width 163 height 13
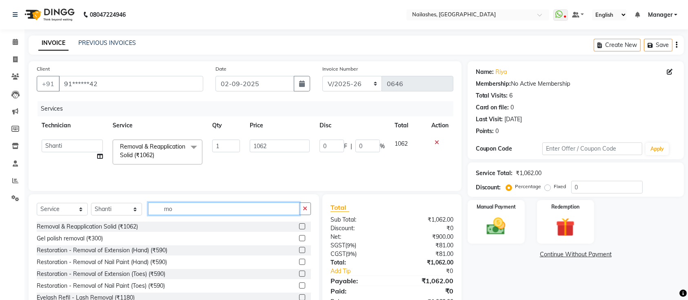
type input "m"
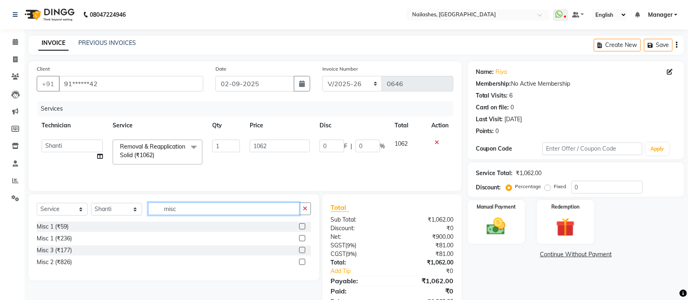
type input "misc"
click at [302, 227] on label at bounding box center [302, 226] width 6 height 6
click at [302, 227] on input "checkbox" at bounding box center [301, 226] width 5 height 5
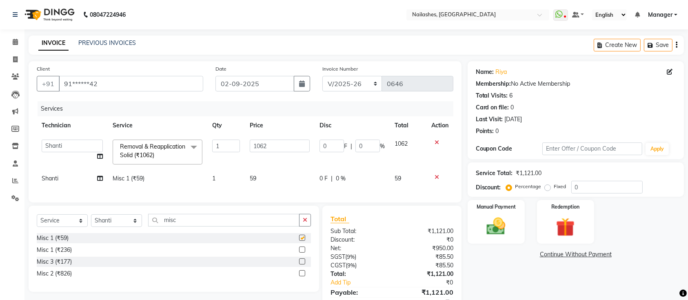
checkbox input "false"
click at [229, 181] on td "1" at bounding box center [226, 178] width 38 height 18
select select "82822"
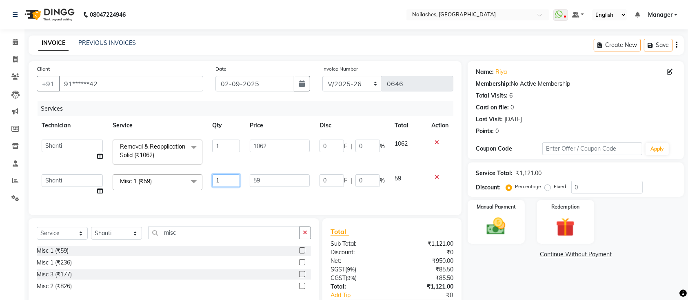
click at [236, 179] on input "1" at bounding box center [226, 180] width 28 height 13
type input "2"
click at [483, 299] on div "Name: Riya Membership: No Active Membership Total Visits: 6 Card on file: 0 Las…" at bounding box center [579, 199] width 222 height 277
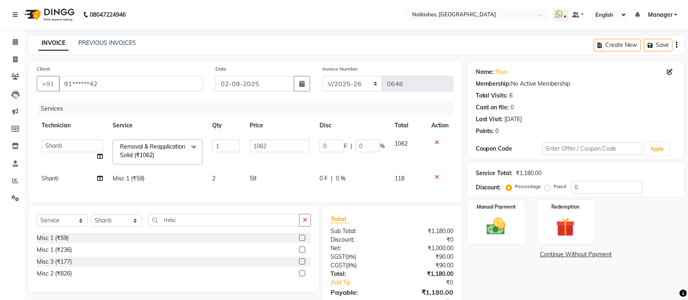
scroll to position [46, 0]
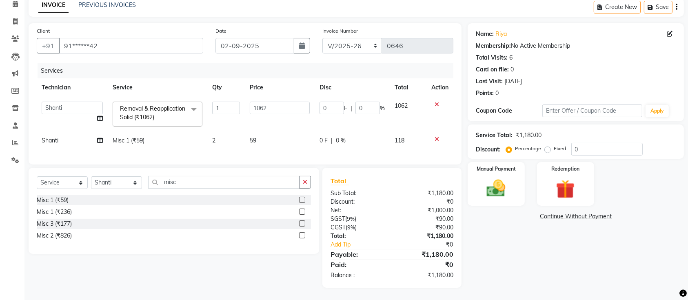
click at [491, 273] on div "Name: Riya Membership: No Active Membership Total Visits: 6 Card on file: 0 Las…" at bounding box center [579, 155] width 222 height 264
click at [506, 168] on div "Manual Payment" at bounding box center [496, 184] width 60 height 46
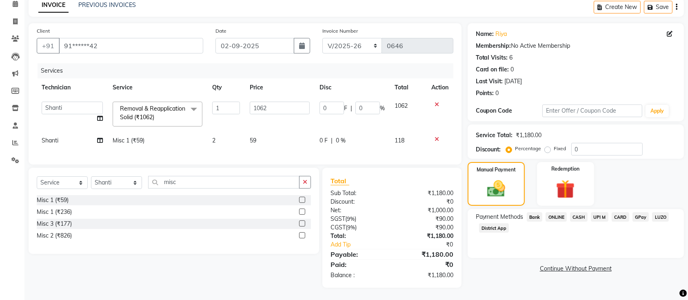
click at [580, 212] on span "CASH" at bounding box center [579, 216] width 18 height 9
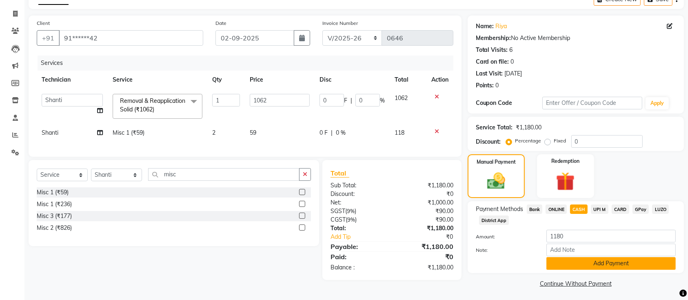
click at [562, 268] on button "Add Payment" at bounding box center [610, 263] width 129 height 13
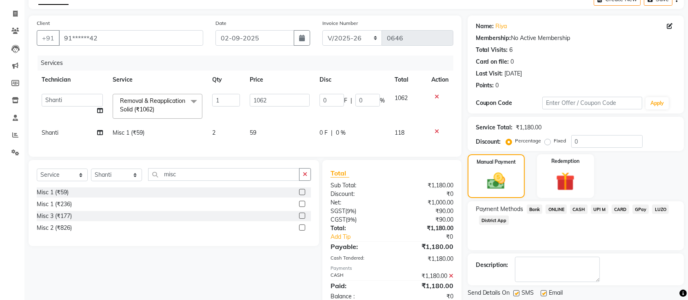
scroll to position [75, 0]
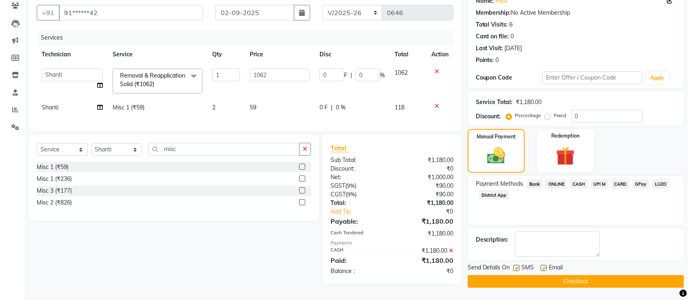
click at [552, 277] on button "Checkout" at bounding box center [576, 281] width 216 height 13
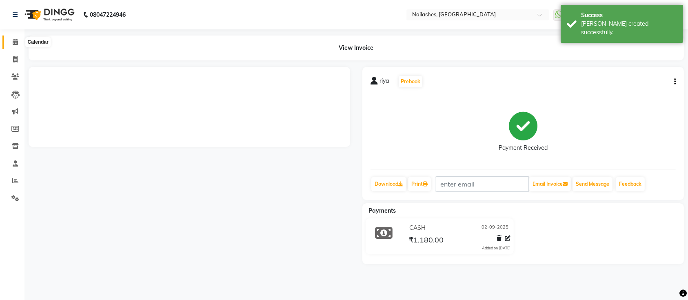
click at [16, 47] on span at bounding box center [15, 42] width 14 height 9
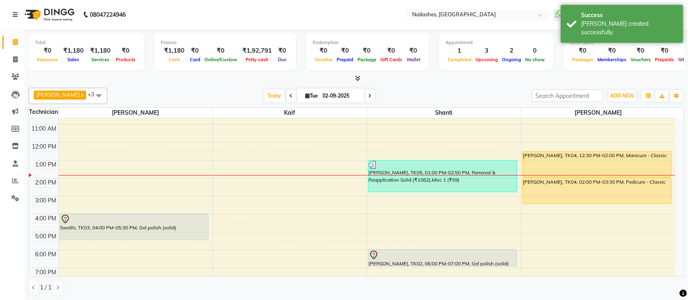
scroll to position [54, 0]
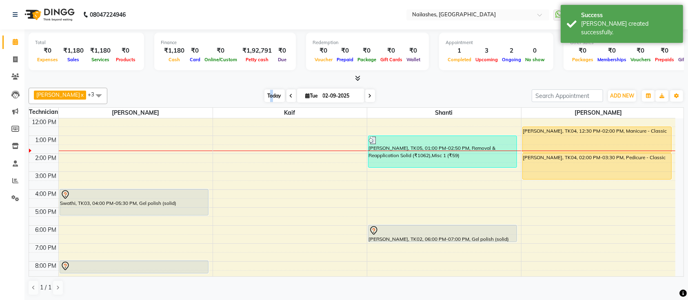
click at [264, 96] on span "Today" at bounding box center [274, 95] width 20 height 13
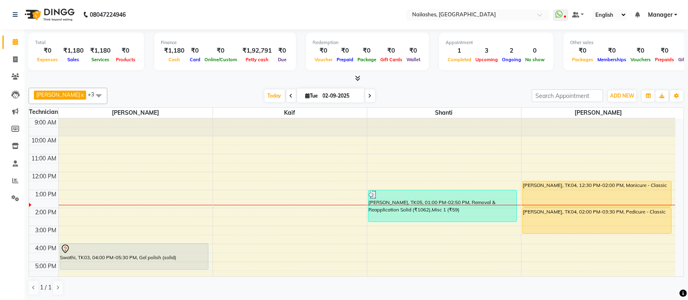
click at [411, 84] on div "Ismail x Shanti x [PERSON_NAME] x Kaif x +3 UnSelect All Ismail Kaif Shanti [PE…" at bounding box center [356, 191] width 655 height 214
click at [264, 93] on span "Today" at bounding box center [274, 95] width 20 height 13
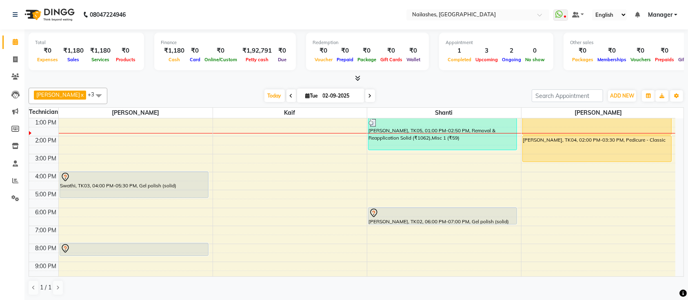
click at [397, 91] on div "[DATE] [DATE]" at bounding box center [319, 96] width 416 height 12
click at [416, 77] on div at bounding box center [356, 78] width 655 height 9
click at [264, 102] on span "Today" at bounding box center [274, 95] width 20 height 13
click at [423, 87] on div "Ismail x Shanti x [PERSON_NAME] x Kaif x +3 UnSelect All Ismail Kaif Shanti [PE…" at bounding box center [356, 191] width 655 height 214
click at [358, 81] on span at bounding box center [356, 78] width 9 height 9
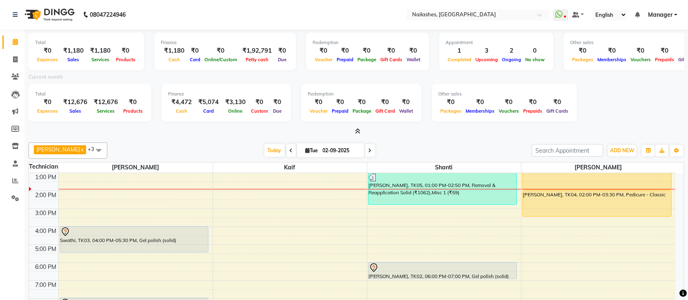
click at [358, 135] on span at bounding box center [356, 131] width 9 height 9
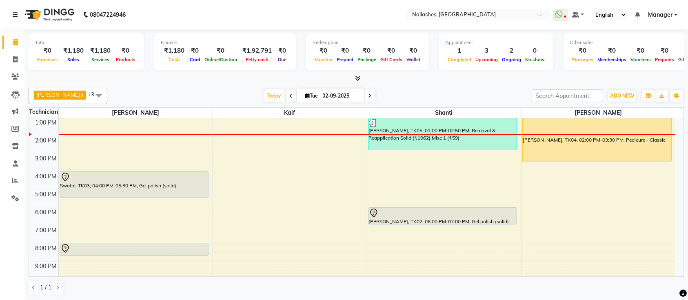
click at [411, 92] on div "[DATE] [DATE]" at bounding box center [319, 96] width 416 height 12
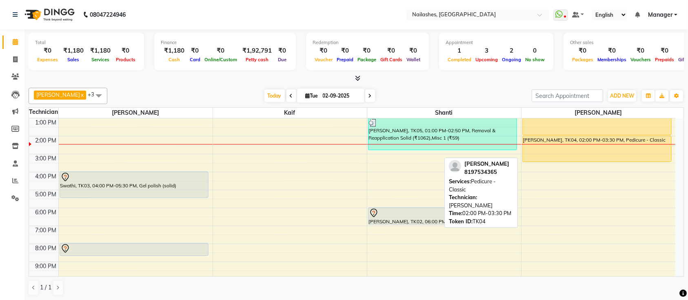
click at [579, 145] on div "[PERSON_NAME], TK04, 02:00 PM-03:30 PM, Pedicure - Classic" at bounding box center [597, 149] width 149 height 26
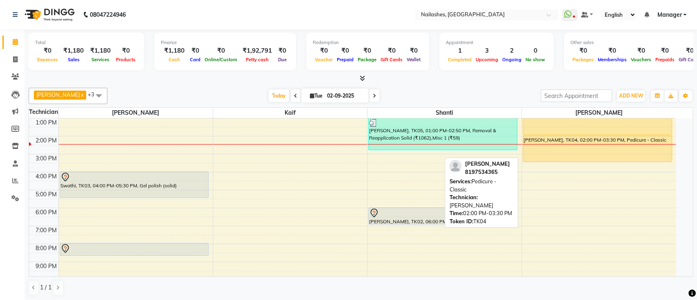
select select "1"
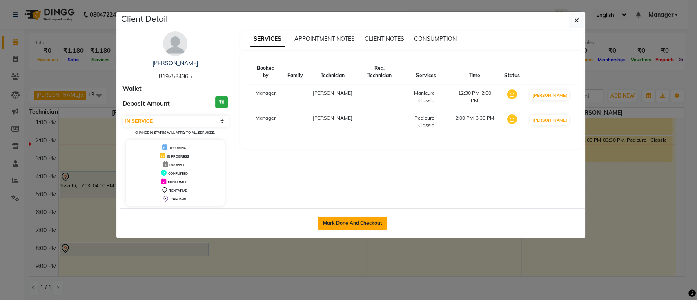
click at [358, 222] on button "Mark Done And Checkout" at bounding box center [352, 223] width 70 height 13
select select "service"
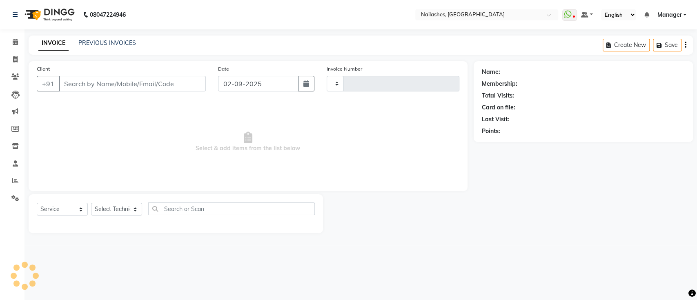
type input "0647"
select select "4407"
type input "81******65"
select select "33291"
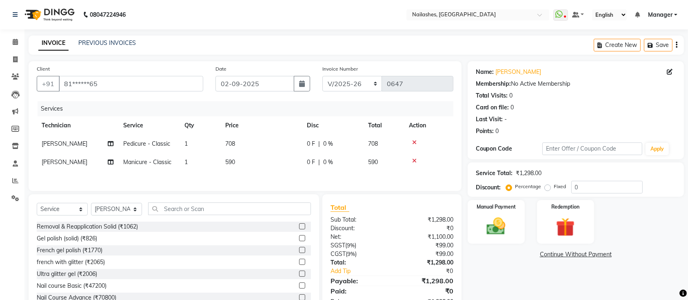
click at [159, 143] on span "Pedicure - Classic" at bounding box center [146, 143] width 47 height 7
select select "33291"
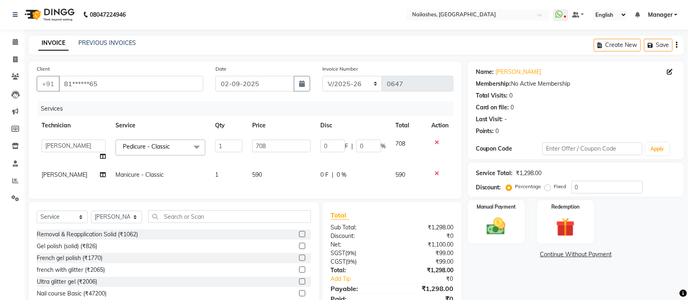
click at [159, 143] on span "Pedicure - Classic" at bounding box center [146, 146] width 47 height 7
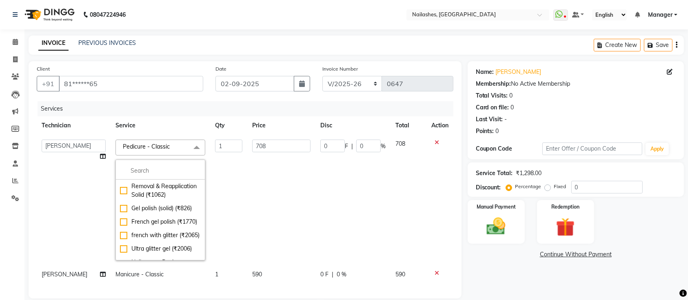
click at [178, 135] on td "Pedicure - Classic x Removal & Reapplication Solid (₹1062) Gel polish (solid) (…" at bounding box center [161, 200] width 100 height 131
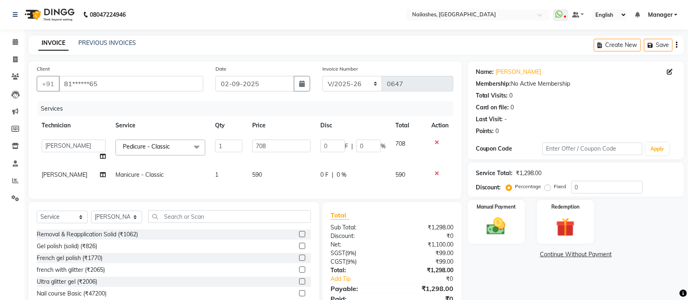
click at [189, 145] on span at bounding box center [197, 148] width 16 height 16
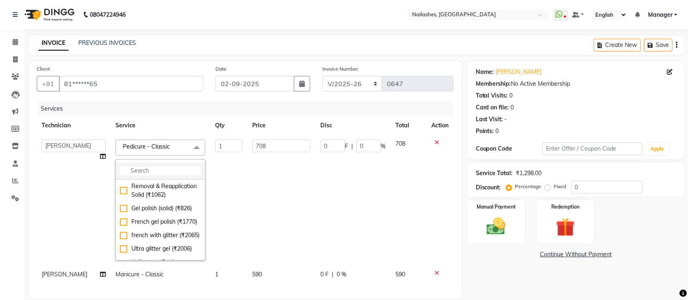
click at [162, 175] on li at bounding box center [160, 170] width 89 height 17
click at [166, 172] on input "multiselect-search" at bounding box center [160, 170] width 81 height 9
type input "c"
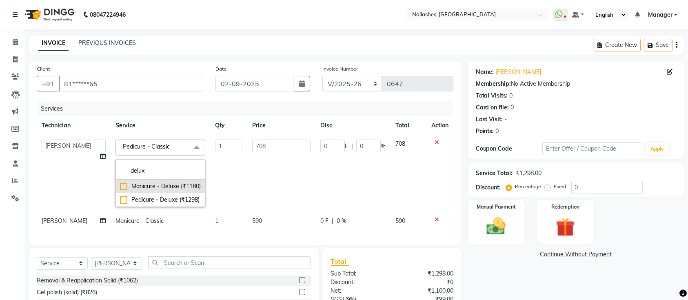
type input "delux"
click at [120, 190] on div "Manicure - Deluxe (₹1180)" at bounding box center [160, 186] width 81 height 9
type input "1180"
checkbox input "true"
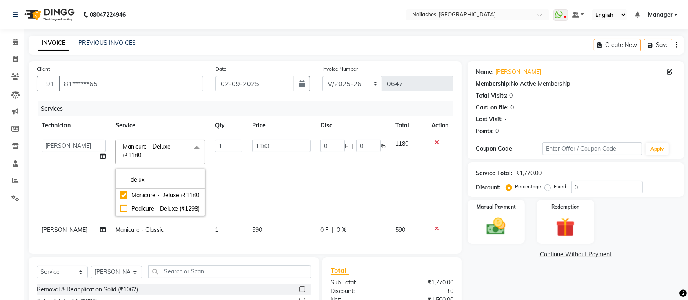
click at [266, 181] on td "1180" at bounding box center [281, 178] width 68 height 86
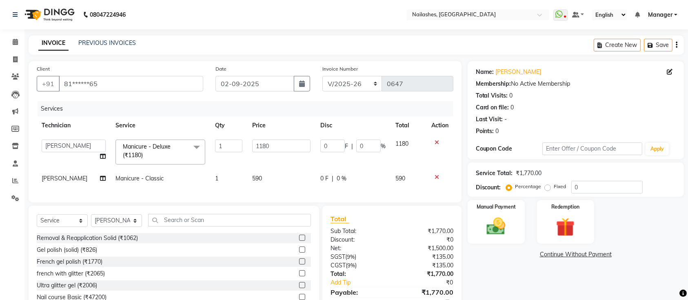
click at [152, 182] on td "Manicure - Classic" at bounding box center [161, 178] width 100 height 18
select select "33291"
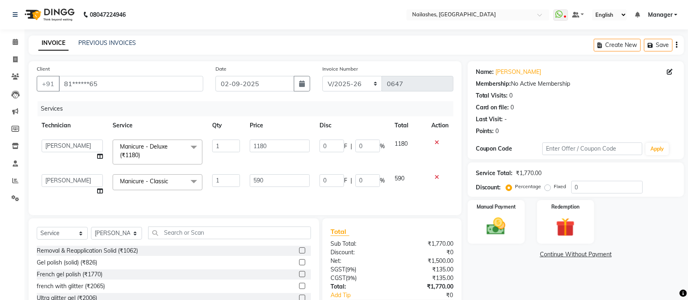
click at [160, 180] on span "Manicure - Classic" at bounding box center [144, 181] width 48 height 7
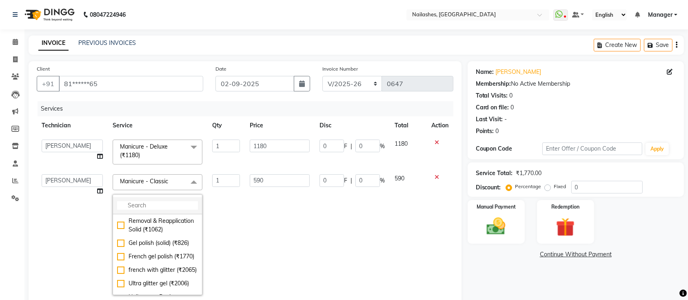
click at [174, 202] on input "multiselect-search" at bounding box center [157, 205] width 81 height 9
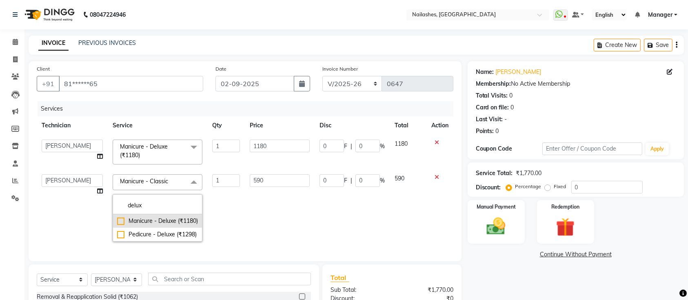
type input "delux"
click at [121, 225] on div "Manicure - Deluxe (₹1180)" at bounding box center [157, 221] width 81 height 9
checkbox input "true"
type input "1180"
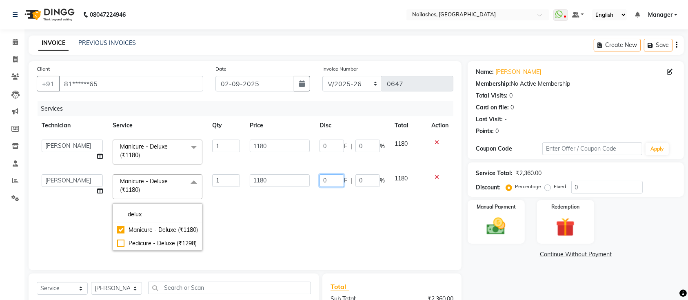
drag, startPoint x: 333, startPoint y: 224, endPoint x: 119, endPoint y: 174, distance: 219.9
click at [327, 220] on td "0 F | 0 %" at bounding box center [352, 212] width 75 height 86
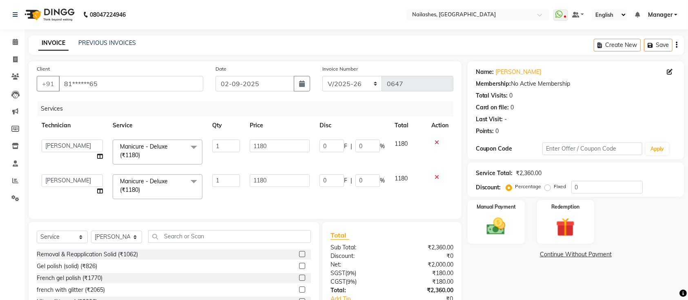
click at [126, 156] on span "Manicure - Deluxe (₹1180)" at bounding box center [144, 151] width 48 height 16
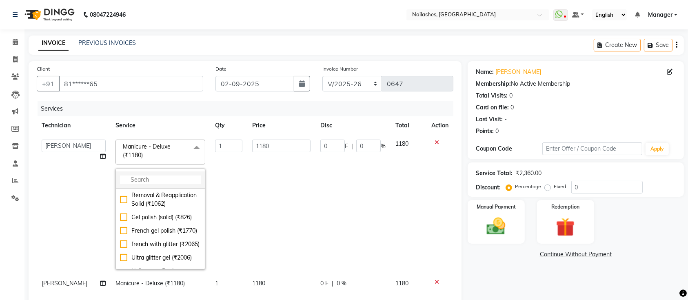
click at [150, 177] on input "multiselect-search" at bounding box center [160, 179] width 81 height 9
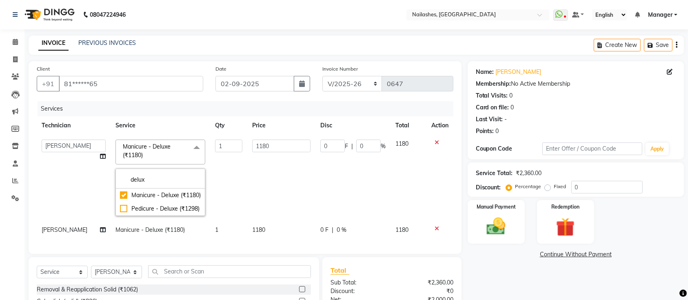
click at [210, 184] on td "1" at bounding box center [228, 178] width 37 height 86
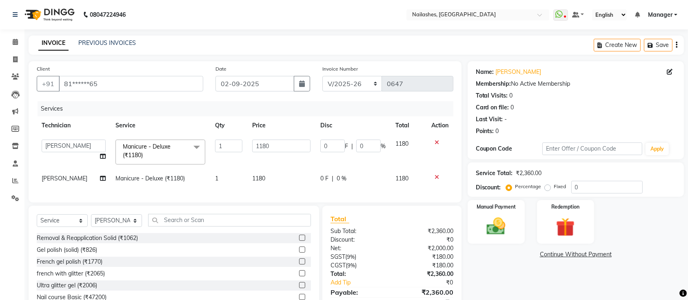
click at [161, 157] on span "Manicure - Deluxe (₹1180) x" at bounding box center [157, 151] width 72 height 18
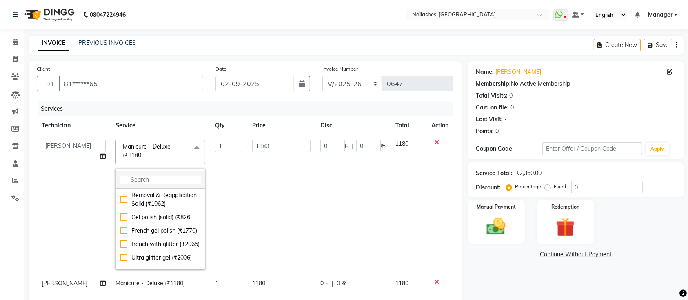
click at [143, 173] on li at bounding box center [160, 179] width 89 height 17
drag, startPoint x: 143, startPoint y: 173, endPoint x: 150, endPoint y: 180, distance: 10.1
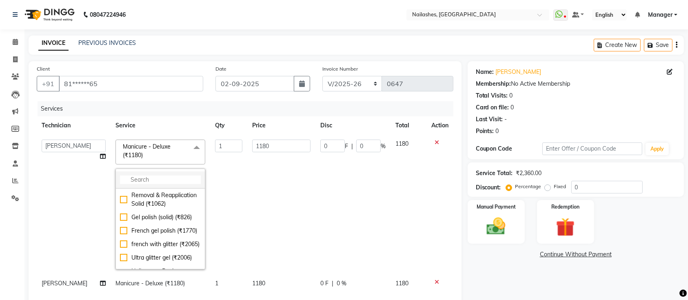
click at [150, 180] on li at bounding box center [160, 179] width 89 height 17
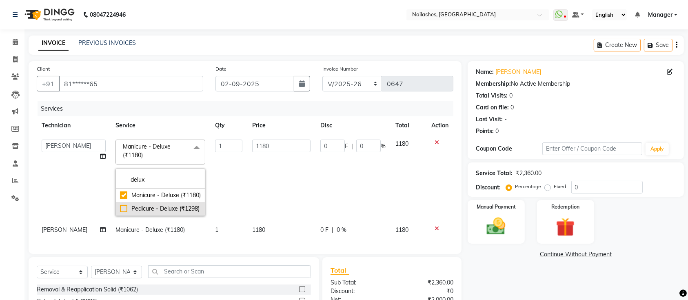
type input "delux"
click at [120, 213] on div "Pedicure - Deluxe (₹1298)" at bounding box center [160, 208] width 81 height 9
type input "1298"
checkbox input "false"
checkbox input "true"
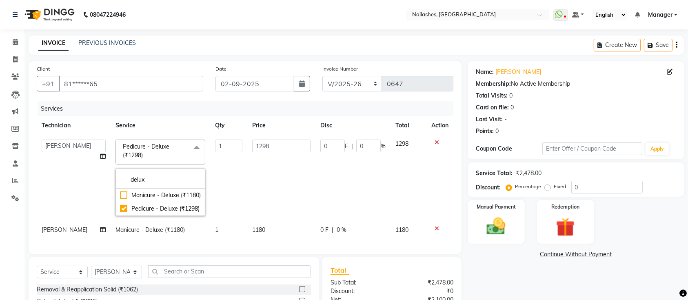
click at [241, 194] on td "1" at bounding box center [228, 178] width 37 height 86
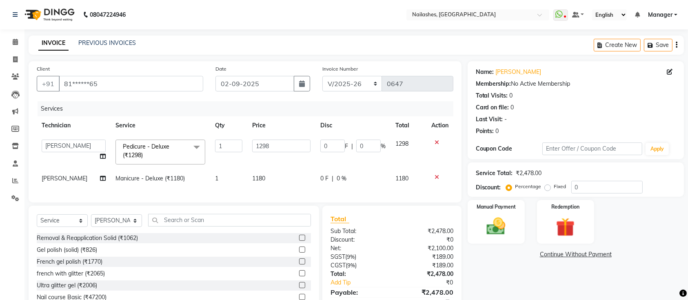
scroll to position [46, 0]
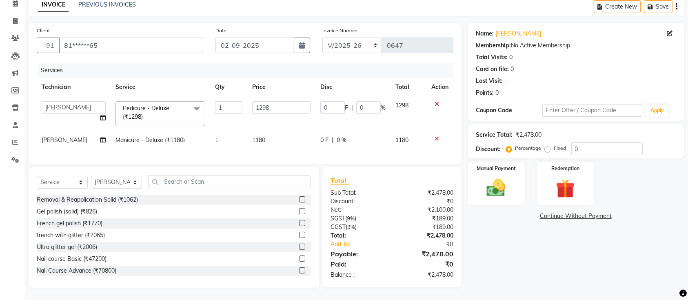
click at [522, 259] on div "Name: [PERSON_NAME] Membership: No Active Membership Total Visits: 0 Card on fi…" at bounding box center [579, 155] width 222 height 265
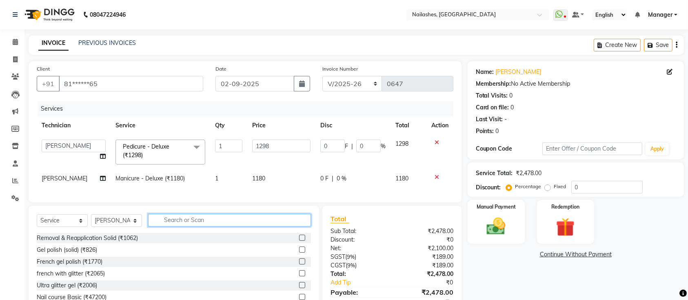
click at [173, 226] on input "text" at bounding box center [229, 220] width 163 height 13
type input "s"
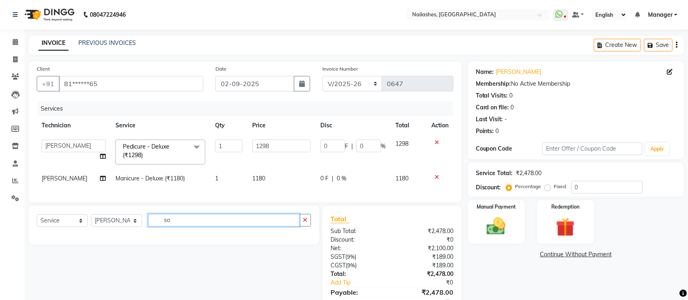
type input "s"
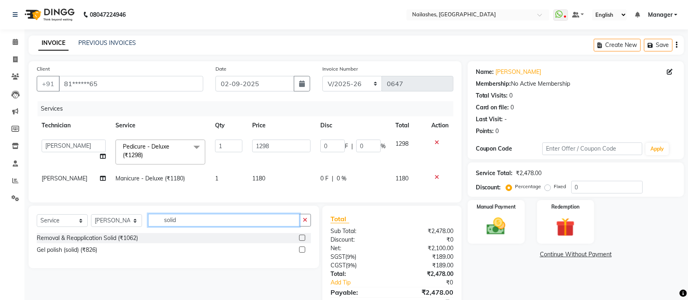
type input "solid"
click at [304, 253] on label at bounding box center [302, 249] width 6 height 6
click at [304, 253] on input "checkbox" at bounding box center [301, 249] width 5 height 5
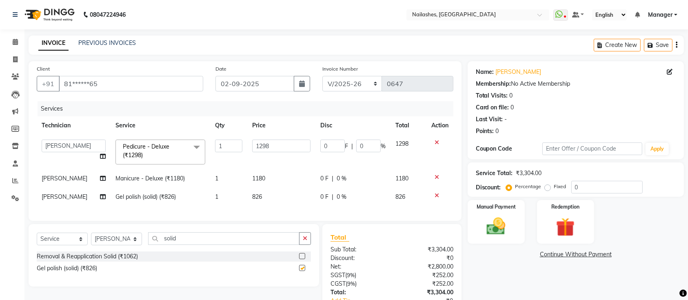
click at [486, 283] on div "Name: [PERSON_NAME] Membership: No Active Membership Total Visits: 0 Card on fi…" at bounding box center [579, 202] width 222 height 283
checkbox input "false"
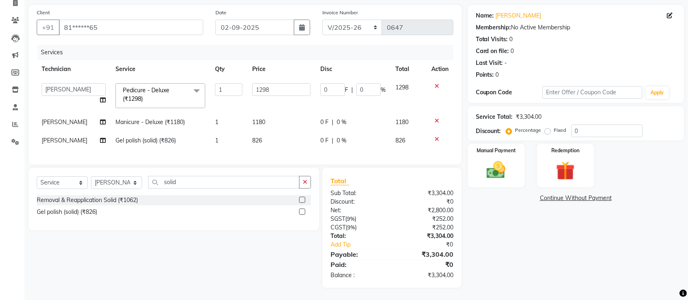
click at [519, 256] on div "Name: [PERSON_NAME] Membership: No Active Membership Total Visits: 0 Card on fi…" at bounding box center [579, 146] width 222 height 283
click at [552, 252] on div "Name: [PERSON_NAME] Membership: No Active Membership Total Visits: 0 Card on fi…" at bounding box center [579, 146] width 222 height 283
click at [527, 243] on div "Name: [PERSON_NAME] Membership: No Active Membership Total Visits: 0 Card on fi…" at bounding box center [579, 146] width 222 height 283
click at [508, 256] on div "Name: [PERSON_NAME] Membership: No Active Membership Total Visits: 0 Card on fi…" at bounding box center [579, 146] width 222 height 283
click at [598, 227] on div "Name: [PERSON_NAME] Membership: No Active Membership Total Visits: 0 Card on fi…" at bounding box center [579, 146] width 222 height 283
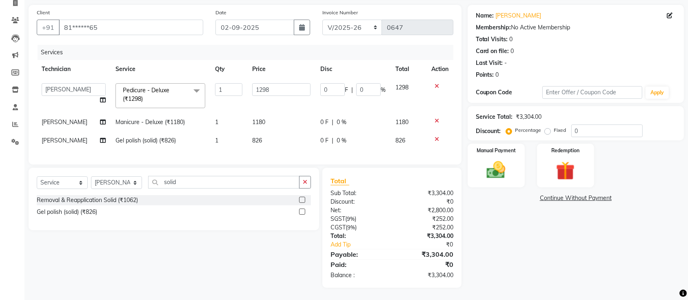
click at [514, 234] on div "Name: [PERSON_NAME] Membership: No Active Membership Total Visits: 0 Card on fi…" at bounding box center [579, 146] width 222 height 283
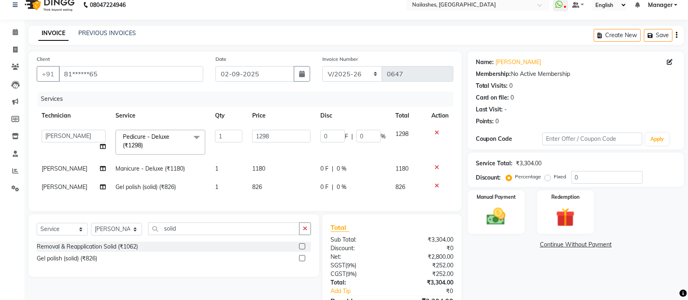
click at [138, 166] on span "Manicure - Deluxe (₹1180)" at bounding box center [149, 168] width 69 height 7
select select "33291"
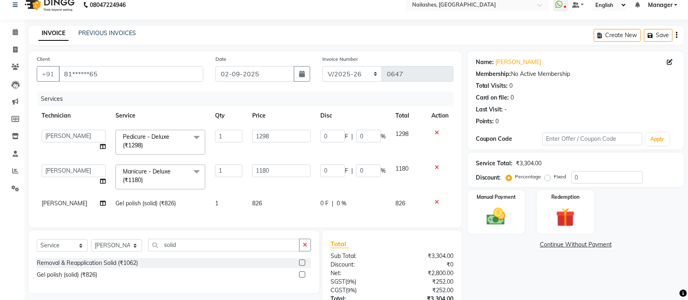
click at [148, 173] on span "Manicure - Deluxe (₹1180)" at bounding box center [147, 176] width 48 height 16
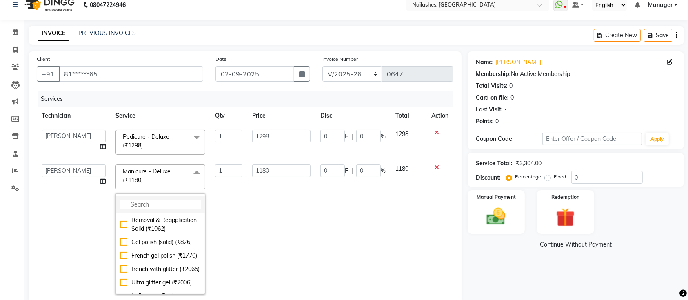
click at [171, 198] on li at bounding box center [160, 204] width 89 height 17
click at [203, 209] on td "Manicure - Deluxe (₹1180) x Removal & Reapplication Solid (₹1062) Gel polish (s…" at bounding box center [161, 230] width 100 height 140
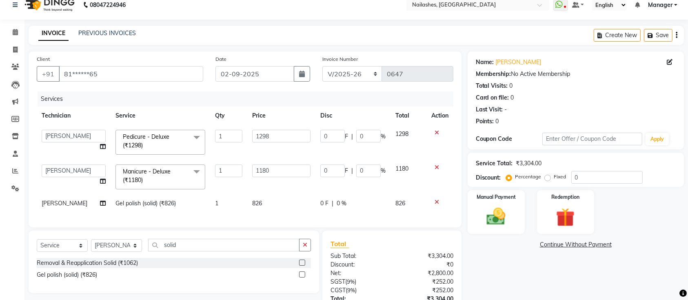
click at [183, 204] on td "Gel polish (solid) (₹826)" at bounding box center [161, 203] width 100 height 18
select select "33291"
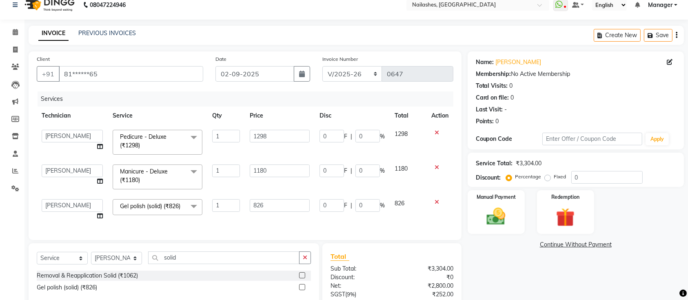
click at [169, 167] on span "Manicure - Deluxe (₹1180) x" at bounding box center [154, 176] width 72 height 18
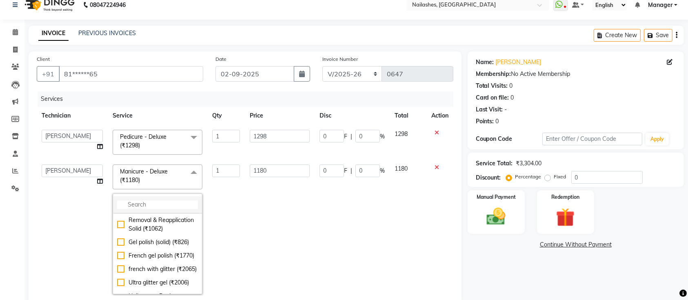
click at [160, 206] on input "multiselect-search" at bounding box center [157, 204] width 81 height 9
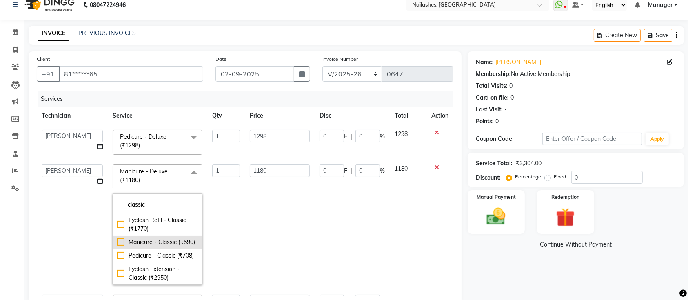
type input "classic"
click at [117, 242] on div "Manicure - Classic (₹590)" at bounding box center [157, 242] width 81 height 9
checkbox input "true"
type input "590"
click at [277, 248] on td "590" at bounding box center [280, 225] width 70 height 130
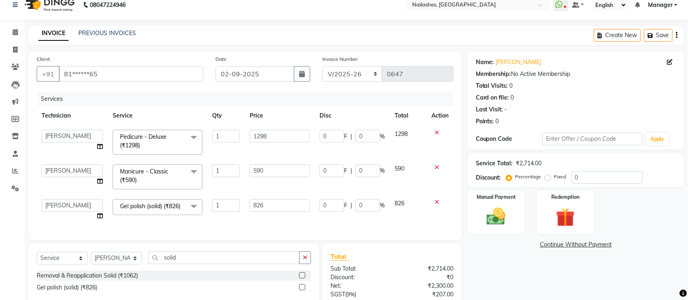
scroll to position [93, 0]
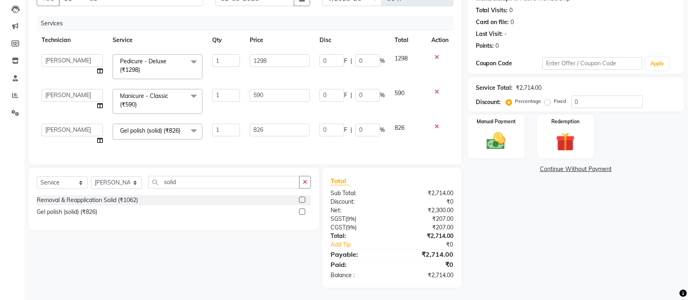
click at [545, 231] on div "Name: [PERSON_NAME] Membership: No Active Membership Total Visits: 0 Card on fi…" at bounding box center [579, 132] width 222 height 312
click at [499, 255] on div "Name: [PERSON_NAME] Membership: No Active Membership Total Visits: 0 Card on fi…" at bounding box center [579, 132] width 222 height 312
click at [504, 130] on img at bounding box center [496, 141] width 32 height 22
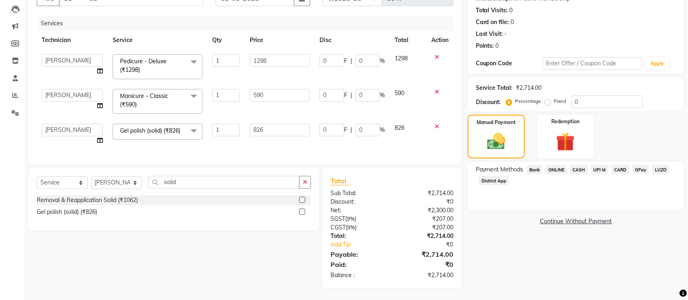
click at [617, 165] on span "CARD" at bounding box center [621, 169] width 18 height 9
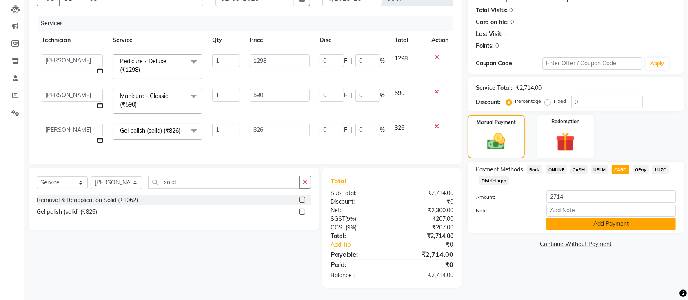
click at [571, 220] on button "Add Payment" at bounding box center [610, 223] width 129 height 13
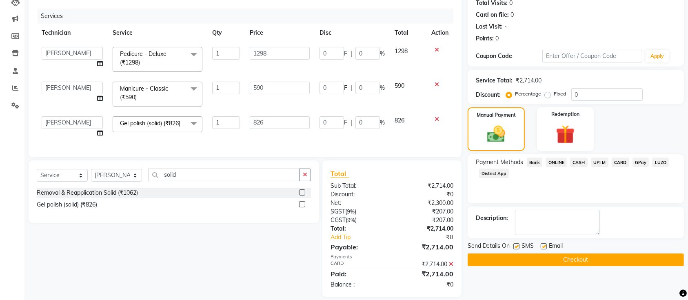
scroll to position [110, 0]
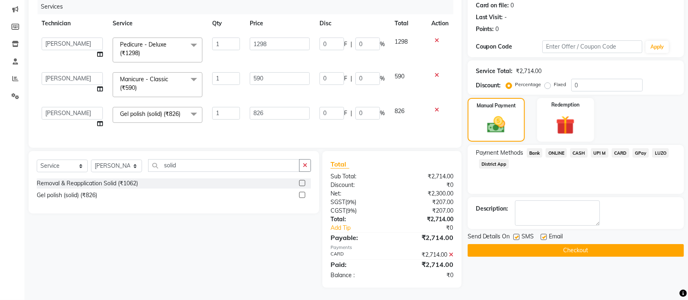
click at [548, 244] on button "Checkout" at bounding box center [576, 250] width 216 height 13
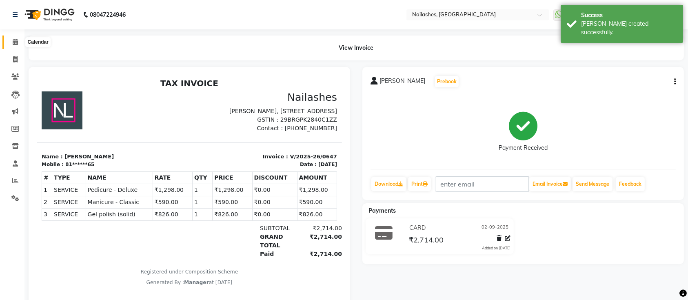
click at [9, 41] on span at bounding box center [15, 42] width 14 height 9
